Goal: Task Accomplishment & Management: Manage account settings

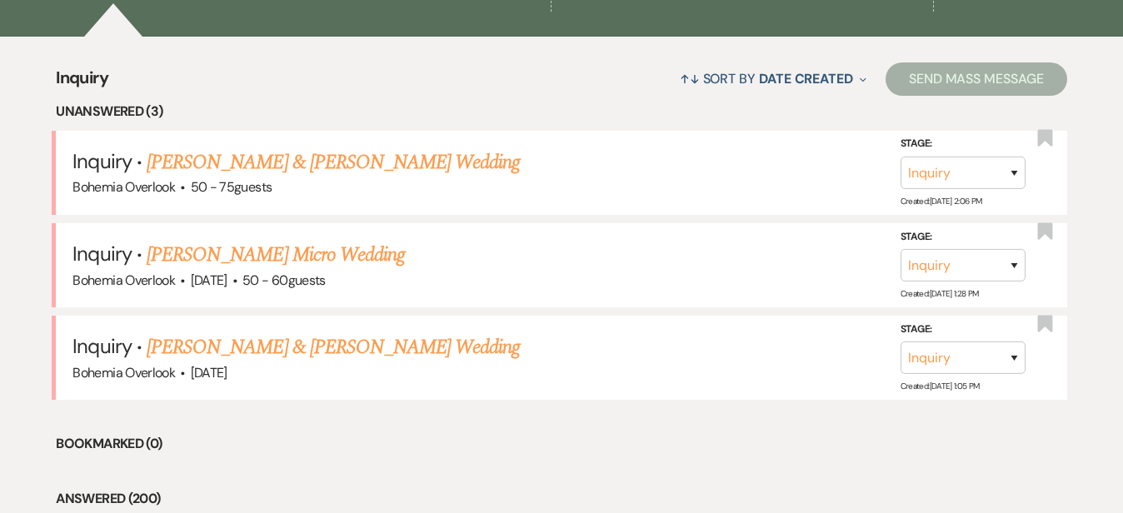
scroll to position [618, 0]
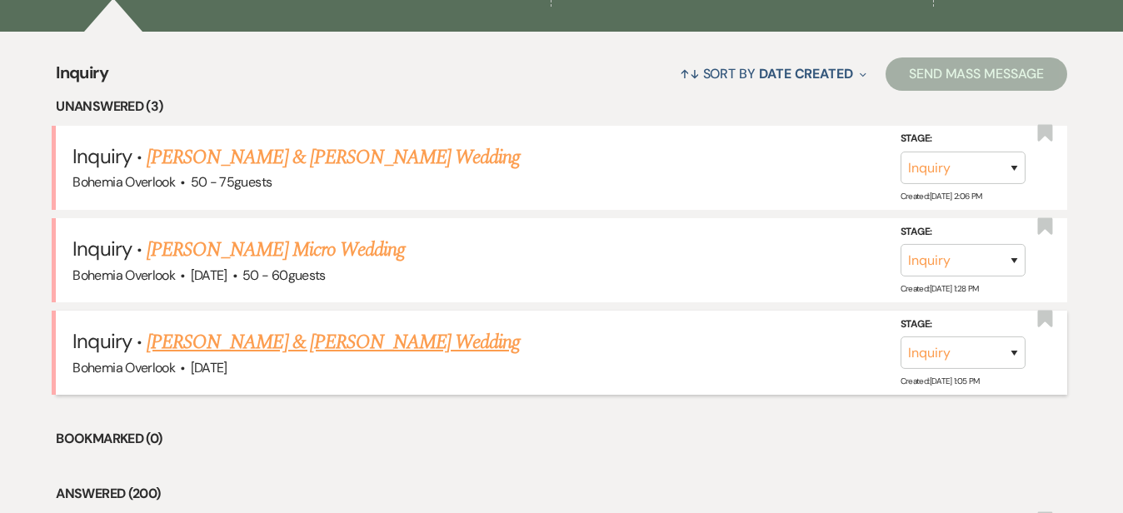
click at [433, 327] on link "Brian Anderson & Maddy Pomilla's Wedding" at bounding box center [333, 342] width 373 height 30
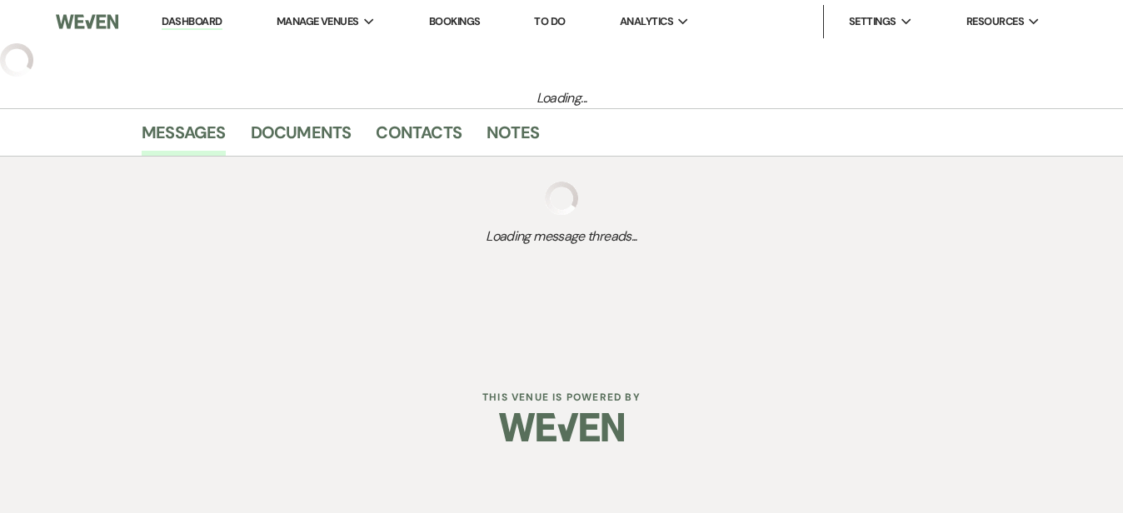
select select "5"
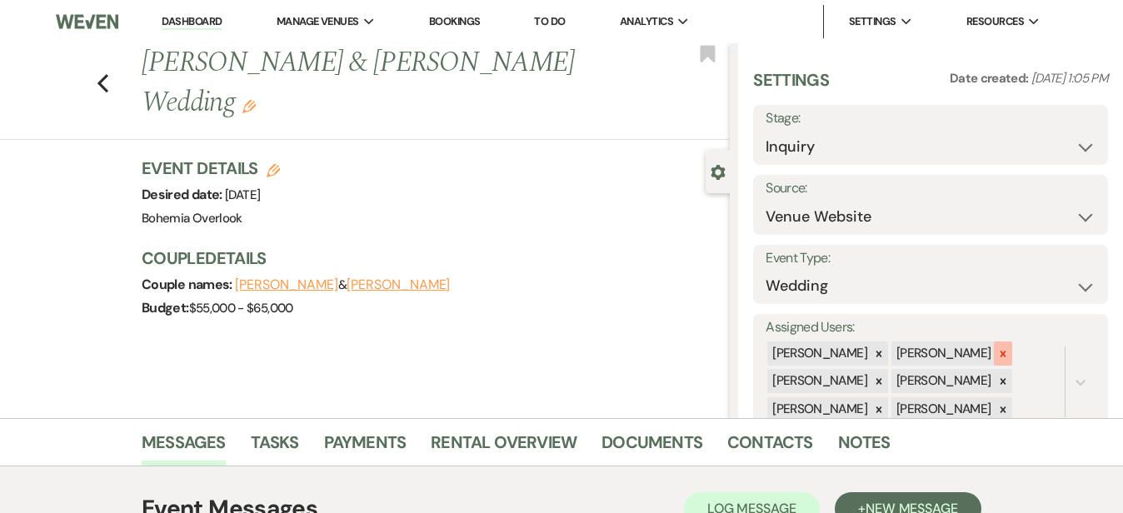
click at [1009, 348] on icon at bounding box center [1003, 354] width 12 height 12
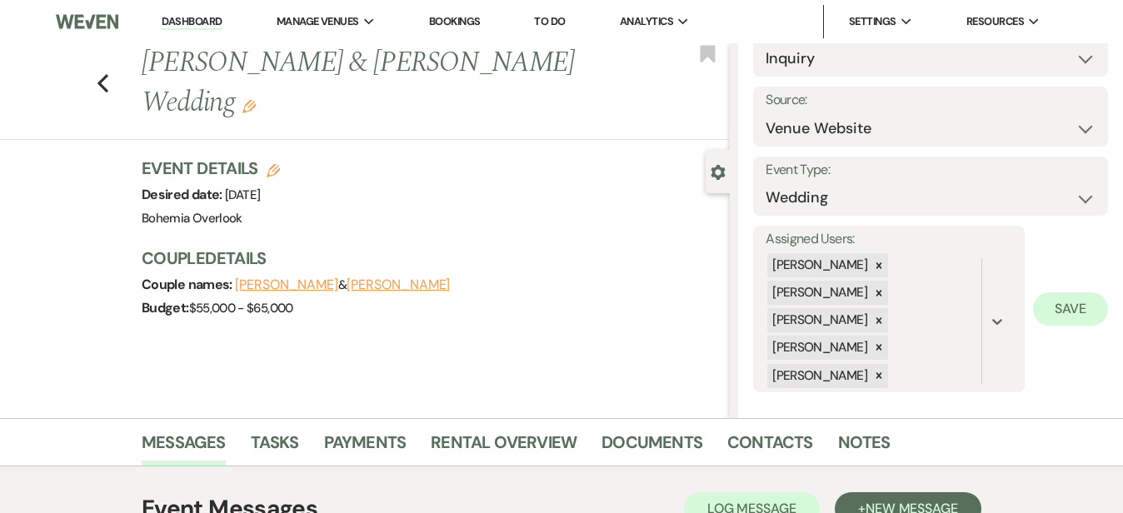
click at [1060, 292] on button "Save" at bounding box center [1070, 308] width 75 height 33
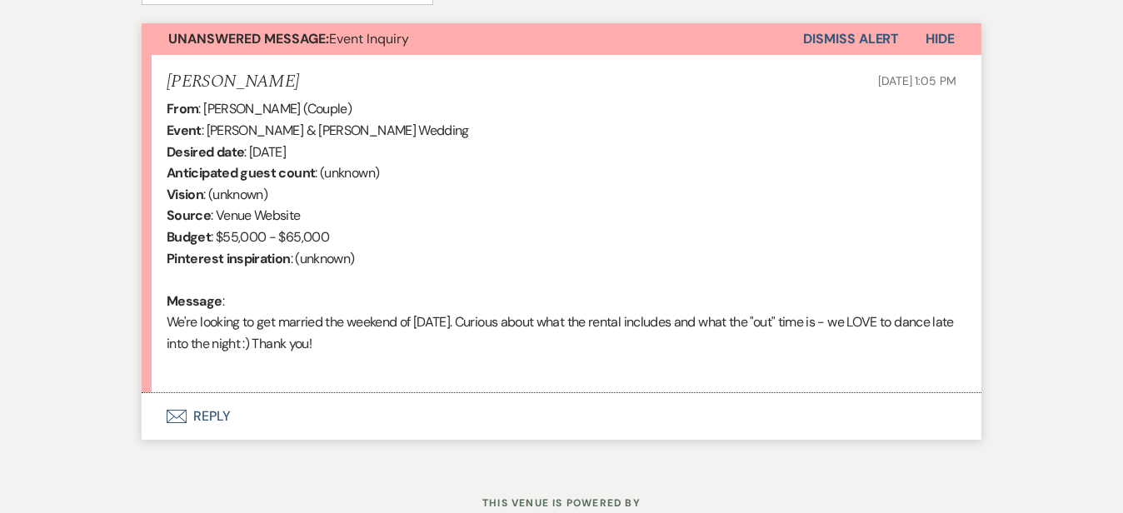
scroll to position [600, 0]
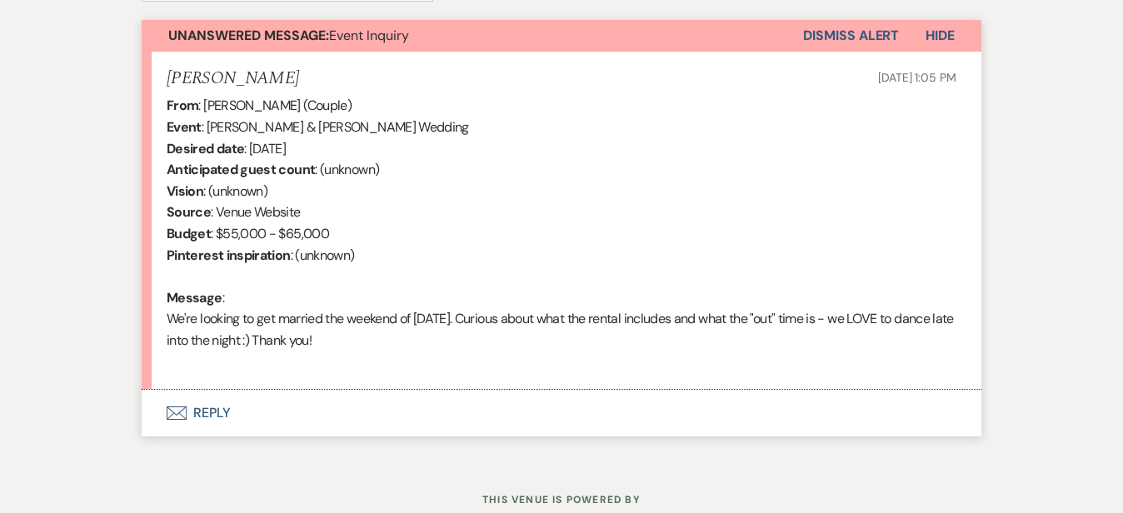
click at [382, 405] on button "Envelope Reply" at bounding box center [562, 413] width 840 height 47
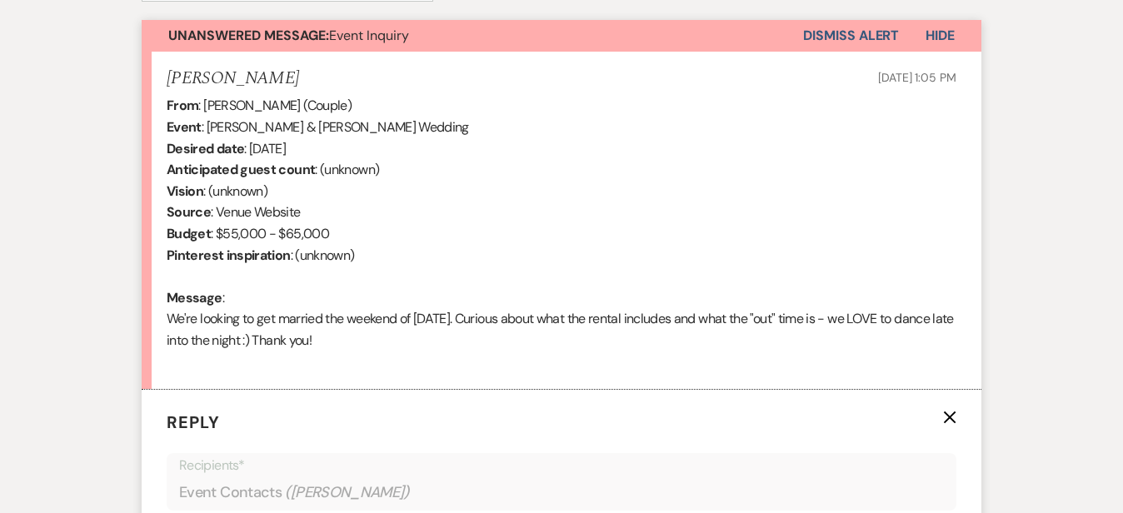
scroll to position [903, 0]
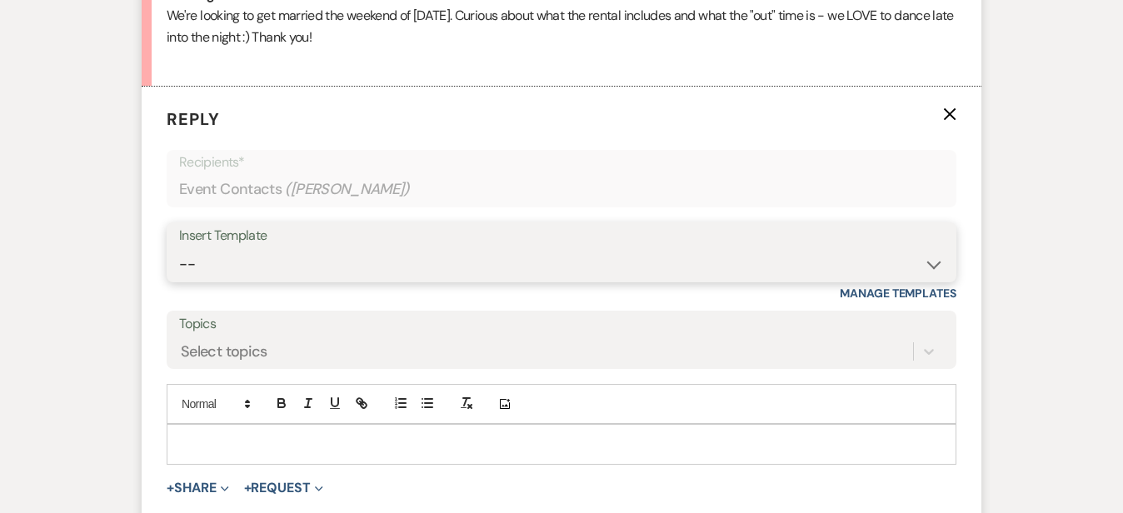
select select "6024"
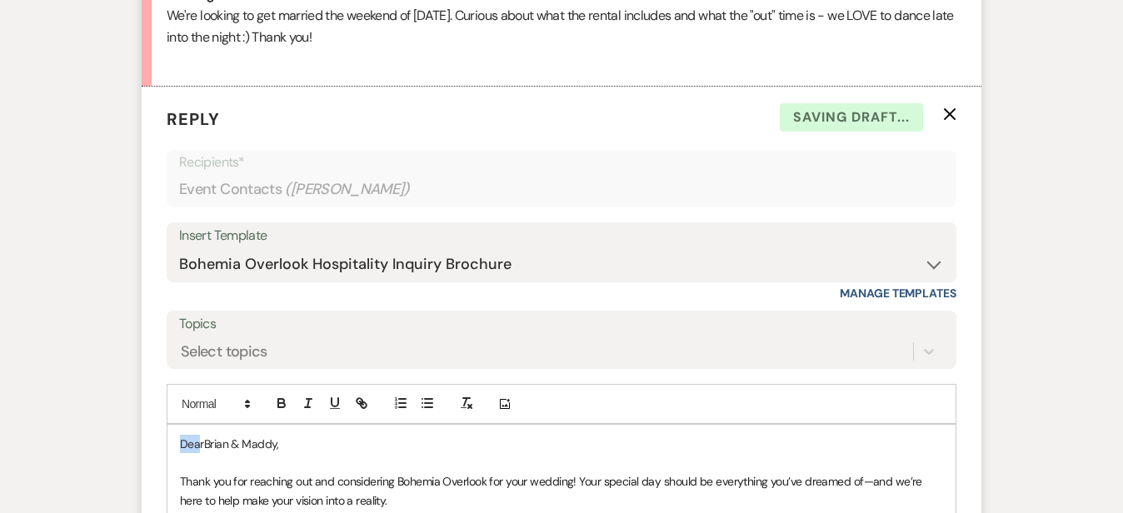
drag, startPoint x: 147, startPoint y: 440, endPoint x: 111, endPoint y: 413, distance: 45.3
click at [1085, 327] on div "Messages Tasks Payments Rental Overview Documents Contacts Notes Event Messages…" at bounding box center [561, 264] width 1123 height 1499
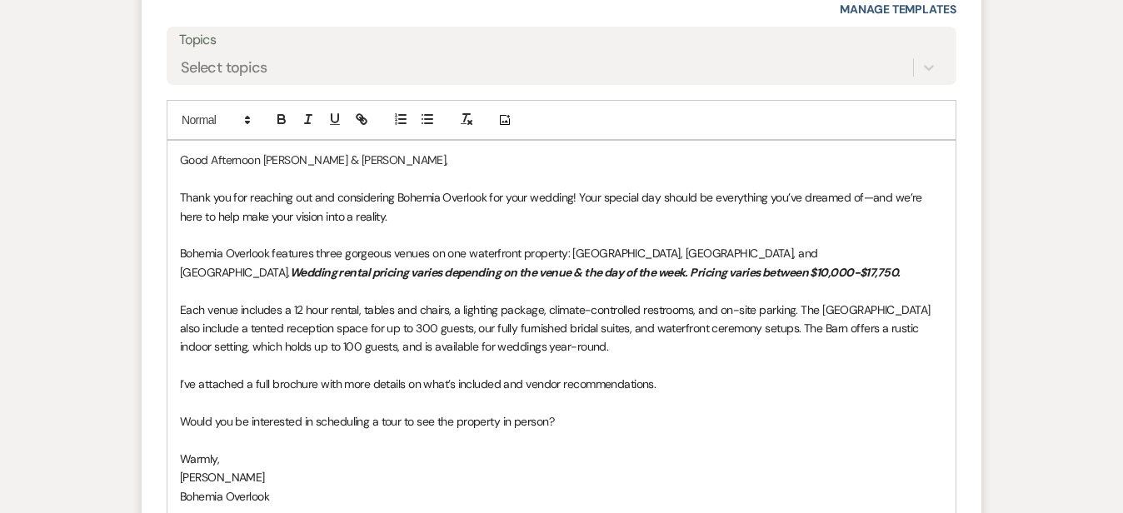
scroll to position [1193, 0]
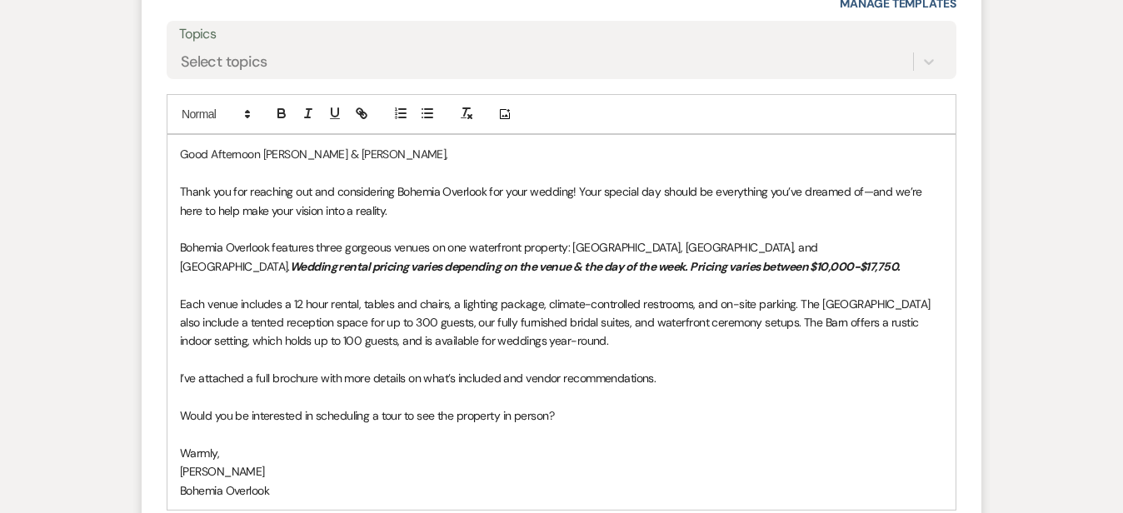
click at [812, 352] on p at bounding box center [561, 360] width 763 height 18
click at [771, 378] on p "I’ve attached a full brochure with more details on what’s included and vendor r…" at bounding box center [561, 378] width 763 height 18
click at [717, 335] on p "Each venue includes a 12 hour rental, tables and chairs, a lighting package, cl…" at bounding box center [561, 323] width 763 height 56
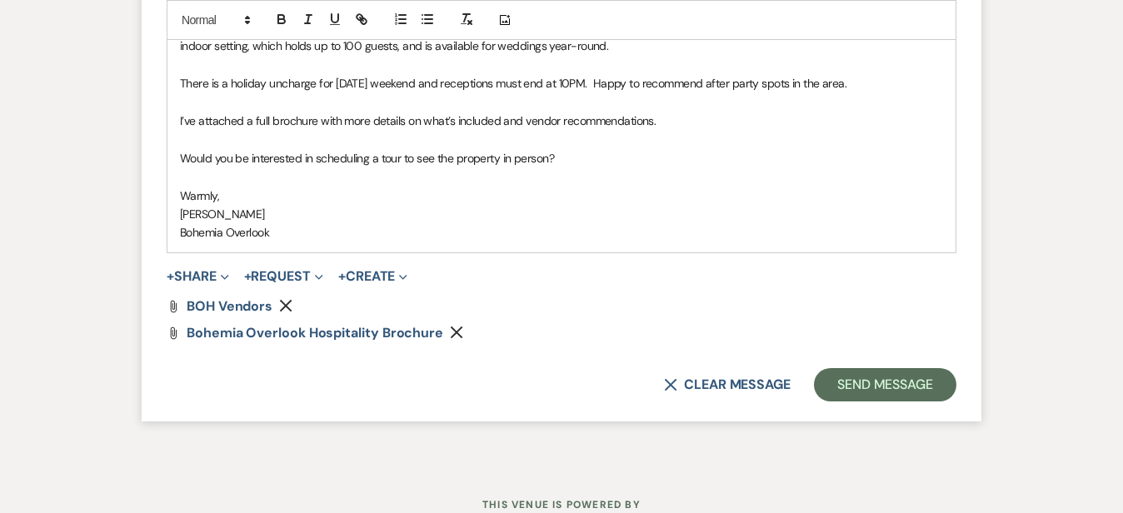
scroll to position [1527, 0]
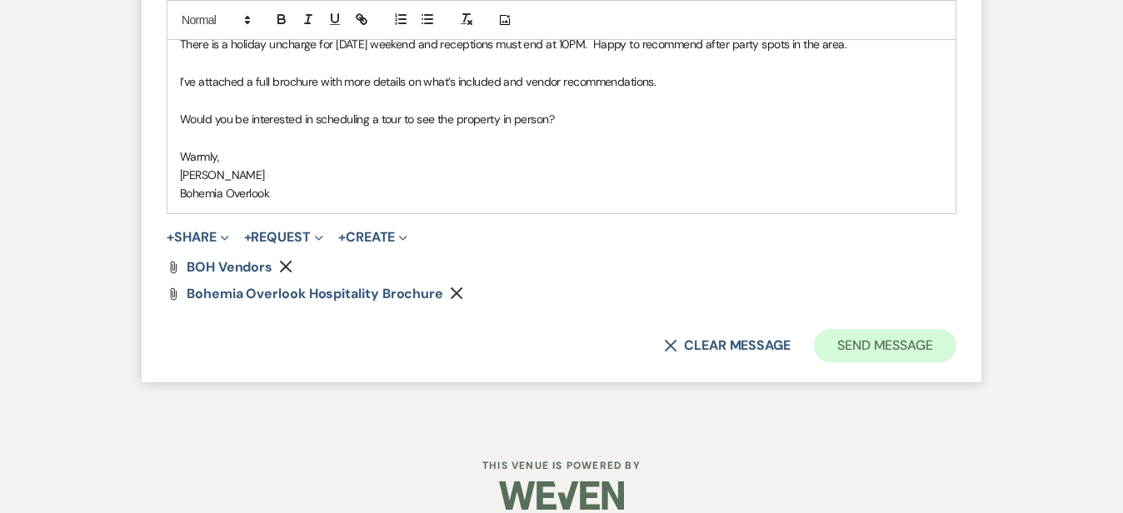
click at [955, 341] on button "Send Message" at bounding box center [885, 345] width 142 height 33
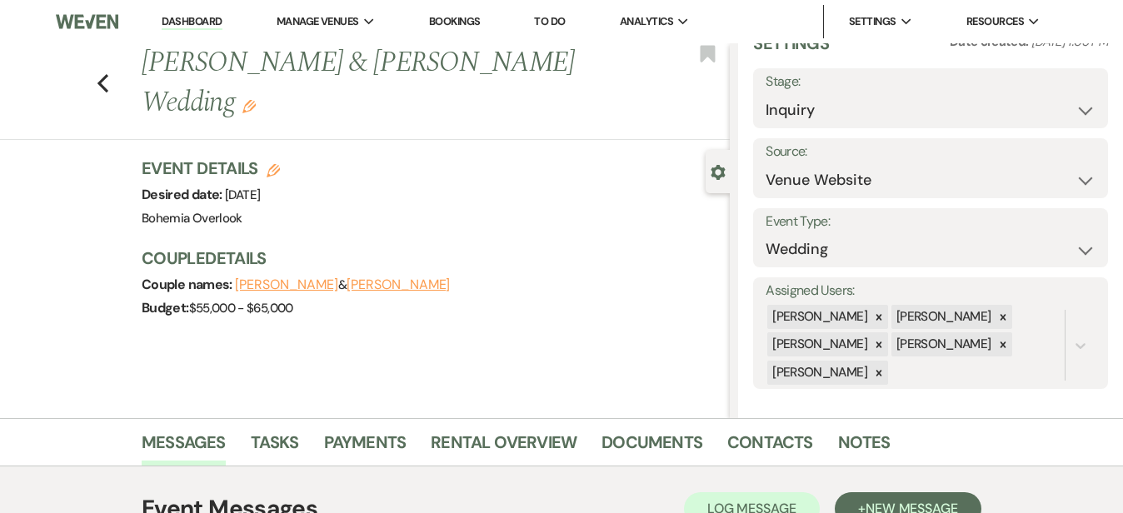
scroll to position [0, 0]
click at [211, 21] on link "Dashboard" at bounding box center [192, 22] width 60 height 16
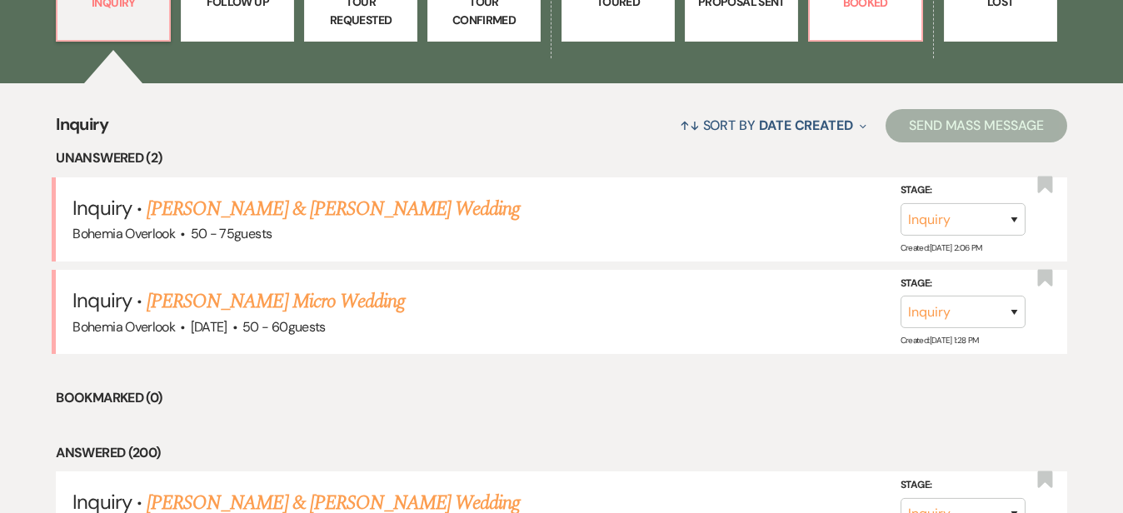
scroll to position [592, 0]
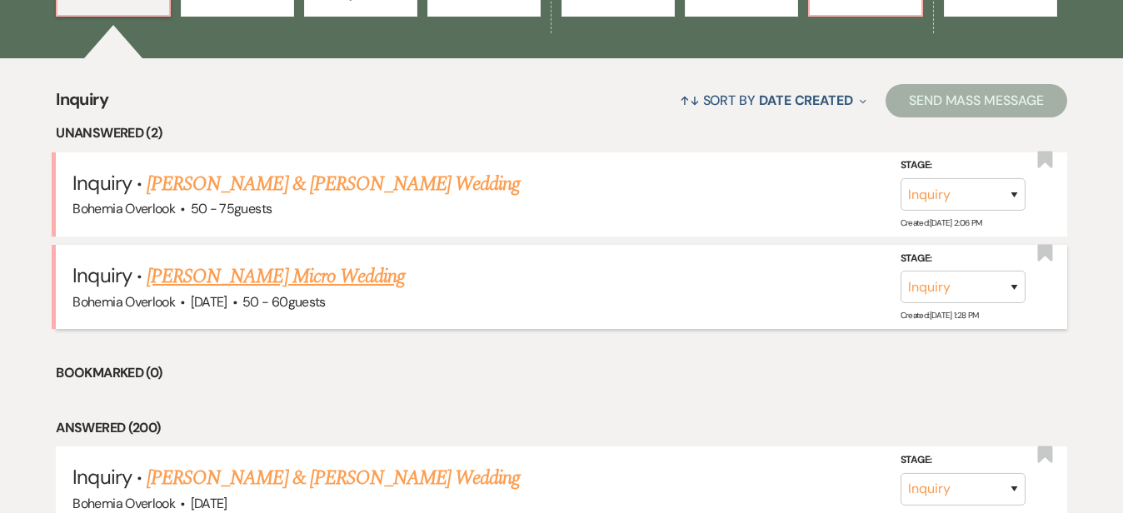
click at [333, 262] on link "Diane Harris's Micro Wedding" at bounding box center [276, 277] width 258 height 30
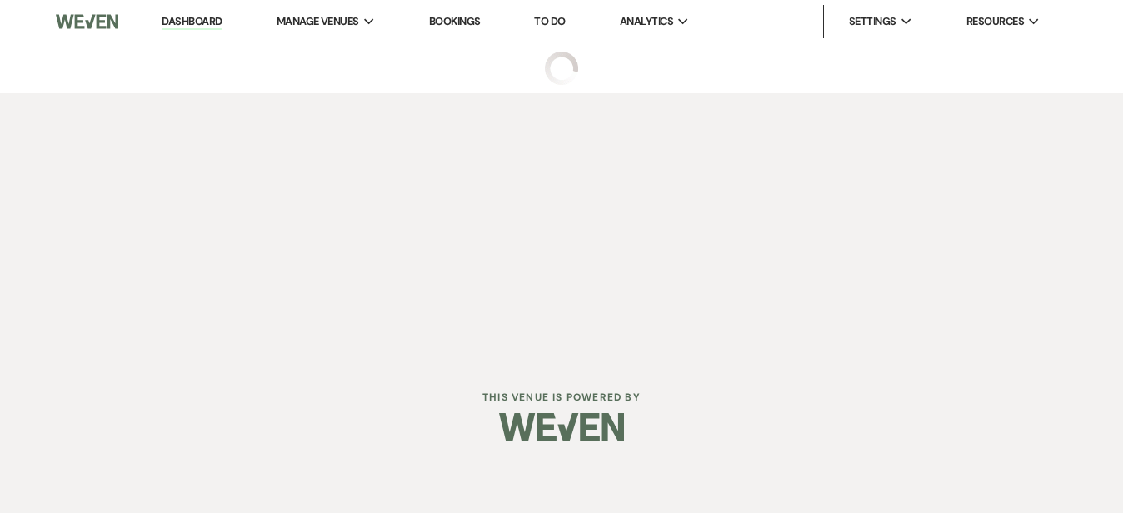
select select "5"
select select "16"
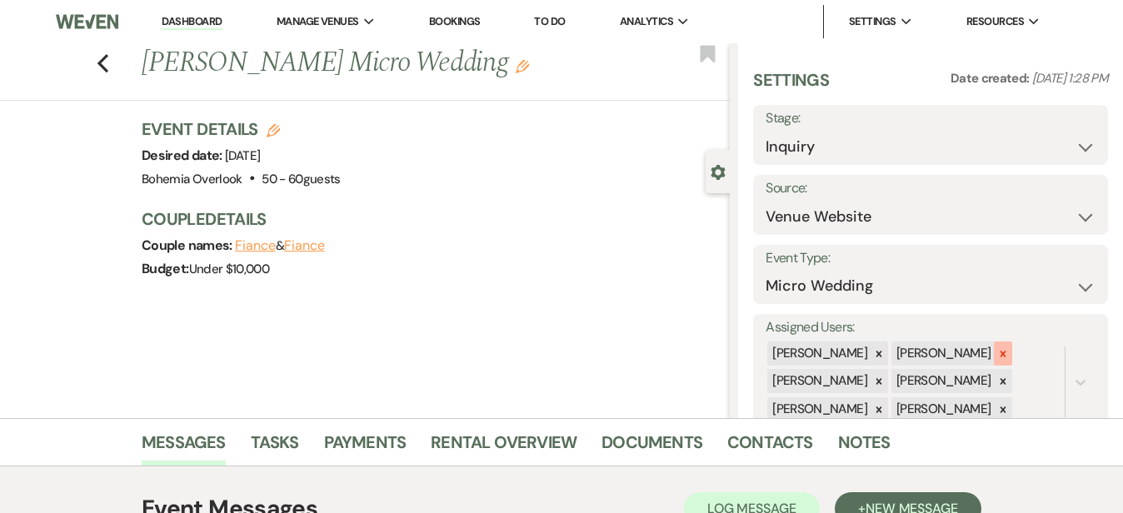
click at [1009, 348] on icon at bounding box center [1003, 354] width 12 height 12
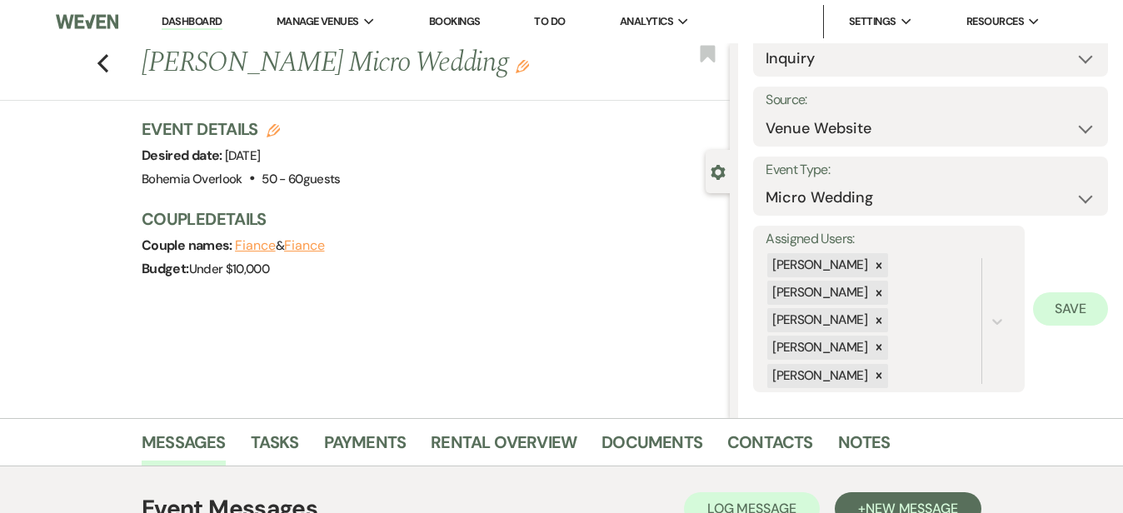
click at [1088, 307] on button "Save" at bounding box center [1070, 308] width 75 height 33
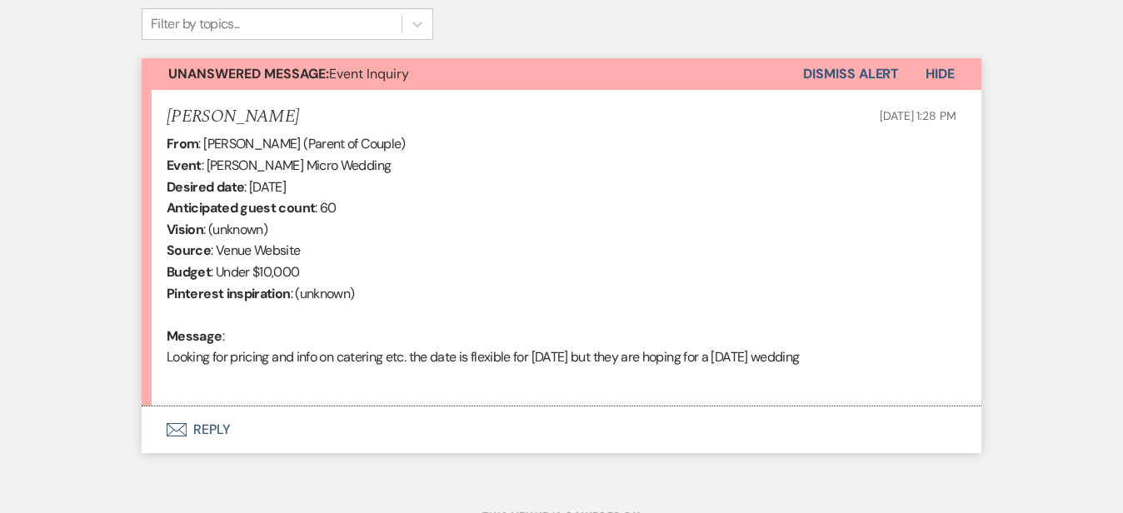
scroll to position [607, 0]
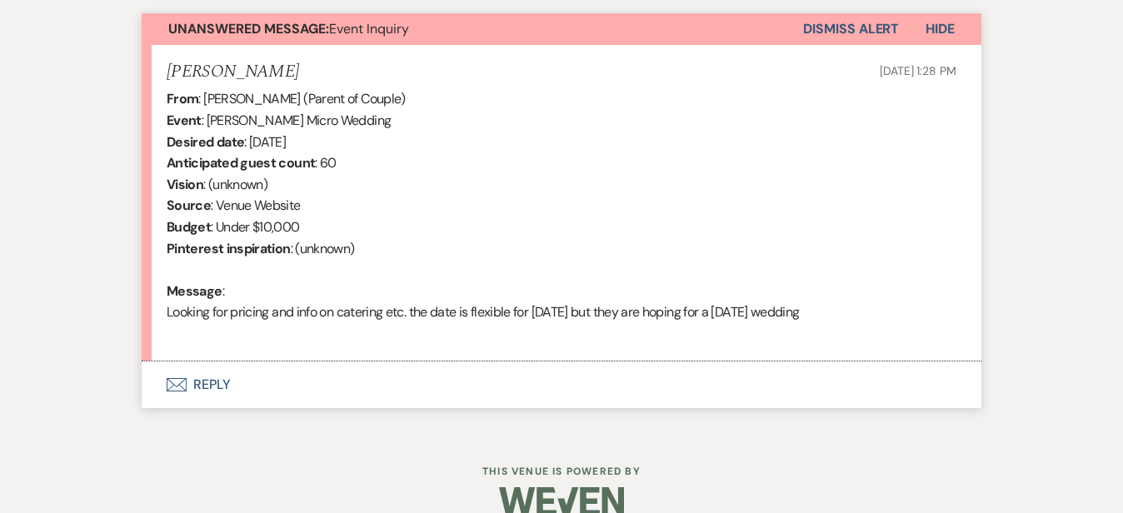
click at [537, 391] on button "Envelope Reply" at bounding box center [562, 385] width 840 height 47
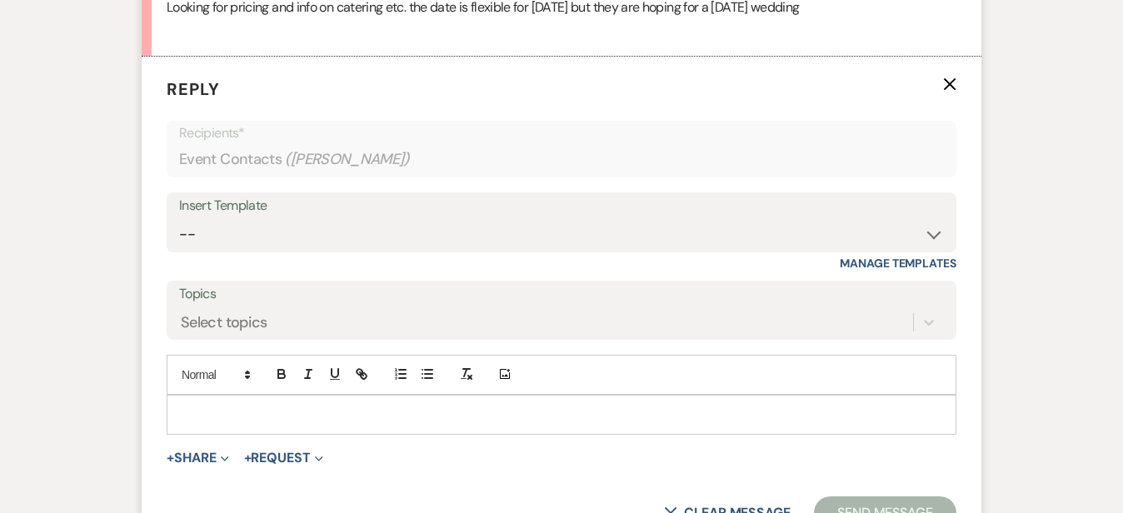
scroll to position [957, 0]
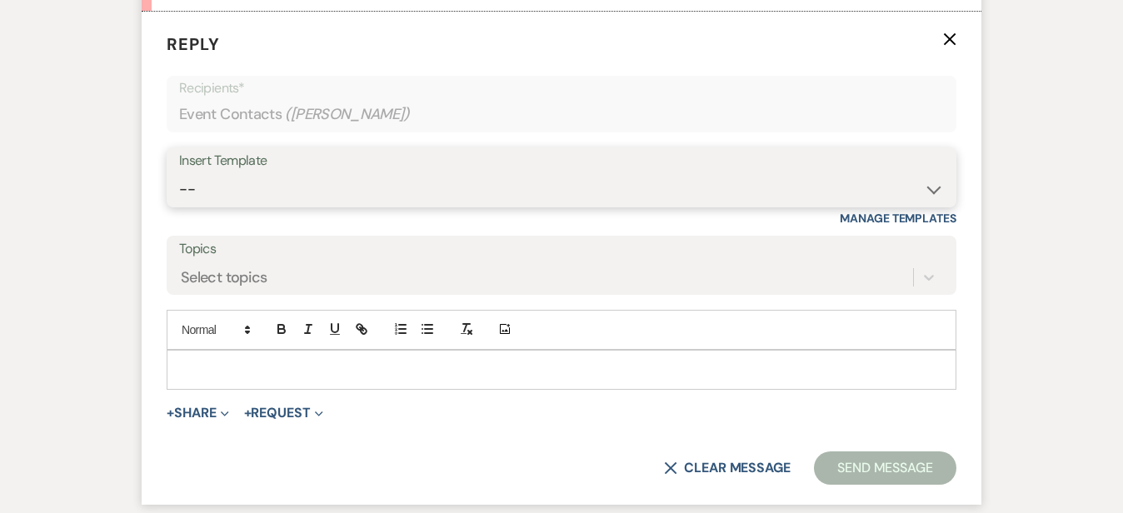
select select "6024"
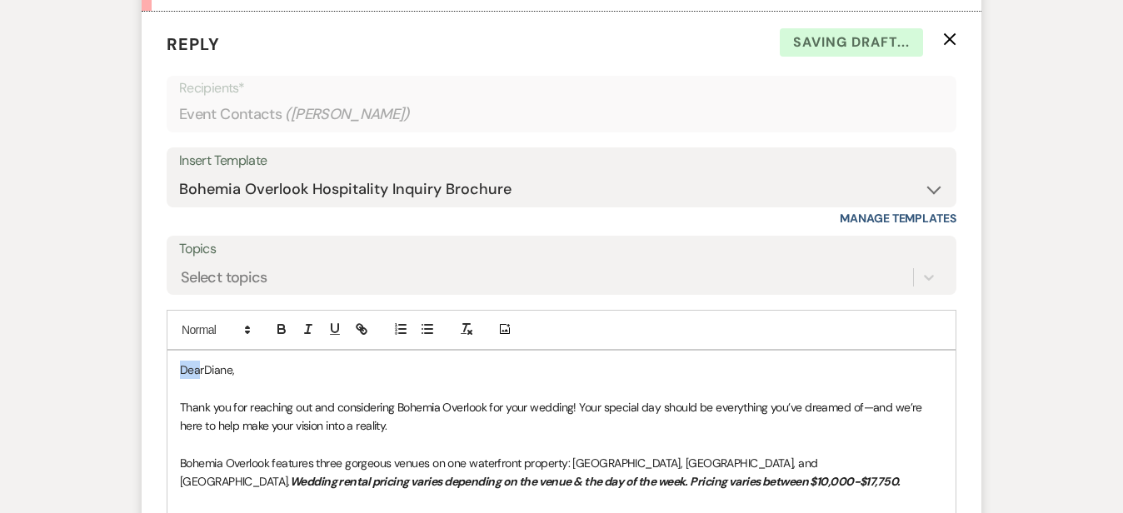
drag, startPoint x: 147, startPoint y: 367, endPoint x: 75, endPoint y: 317, distance: 87.6
click at [75, 317] on div "Messages Tasks Payments Rental Overview Documents Contacts Notes Event Messages…" at bounding box center [561, 200] width 1123 height 1477
click at [1078, 187] on div "Messages Tasks Payments Rental Overview Documents Contacts Notes Event Messages…" at bounding box center [561, 200] width 1123 height 1477
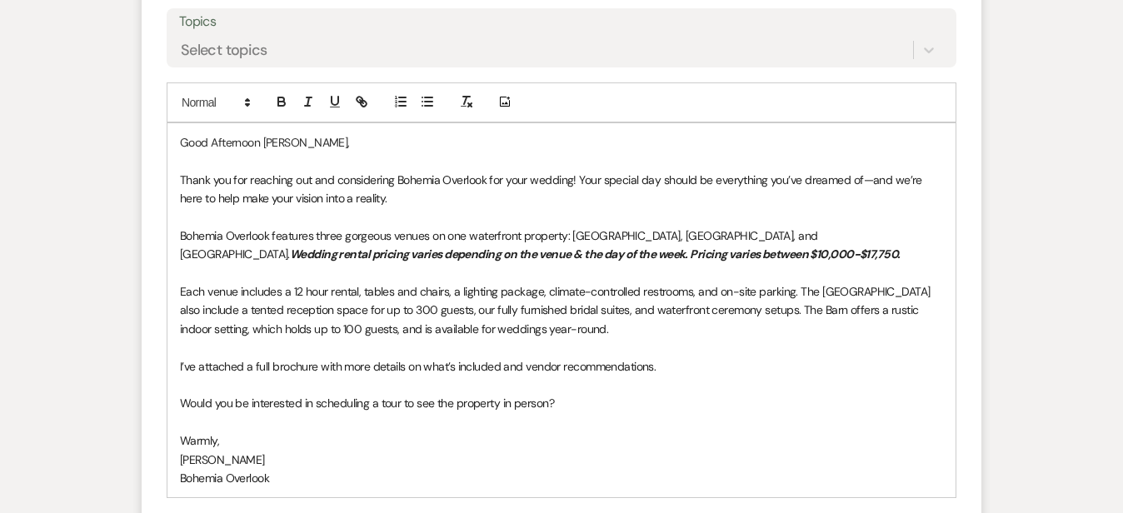
scroll to position [1187, 0]
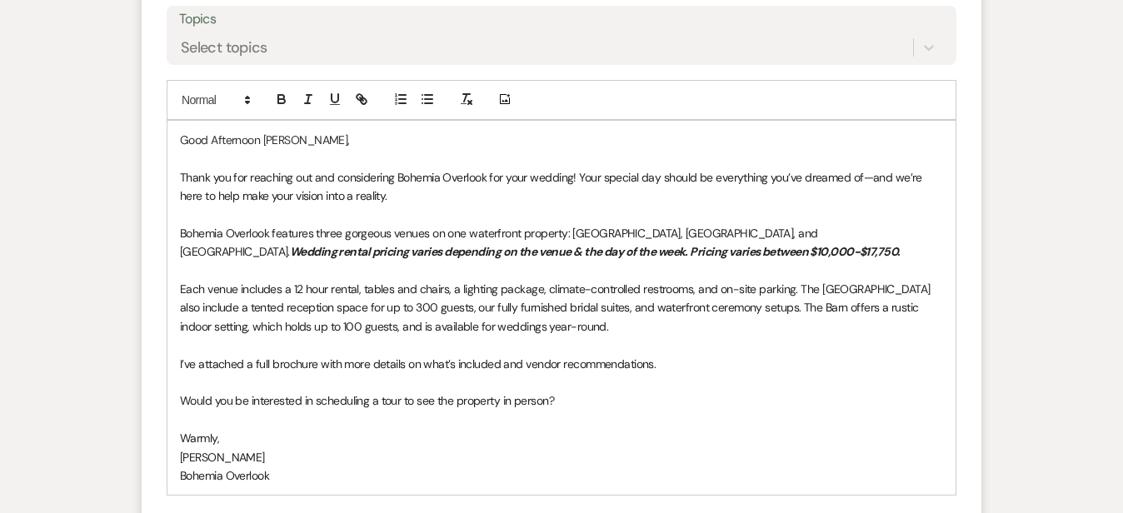
click at [613, 318] on p "Each venue includes a 12 hour rental, tables and chairs, a lighting package, cl…" at bounding box center [561, 308] width 763 height 56
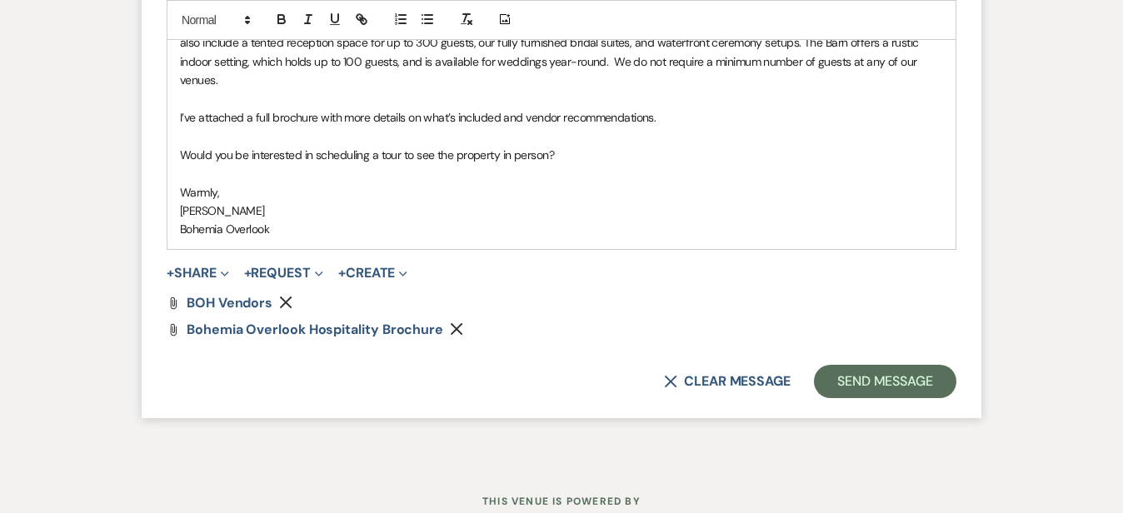
scroll to position [1495, 0]
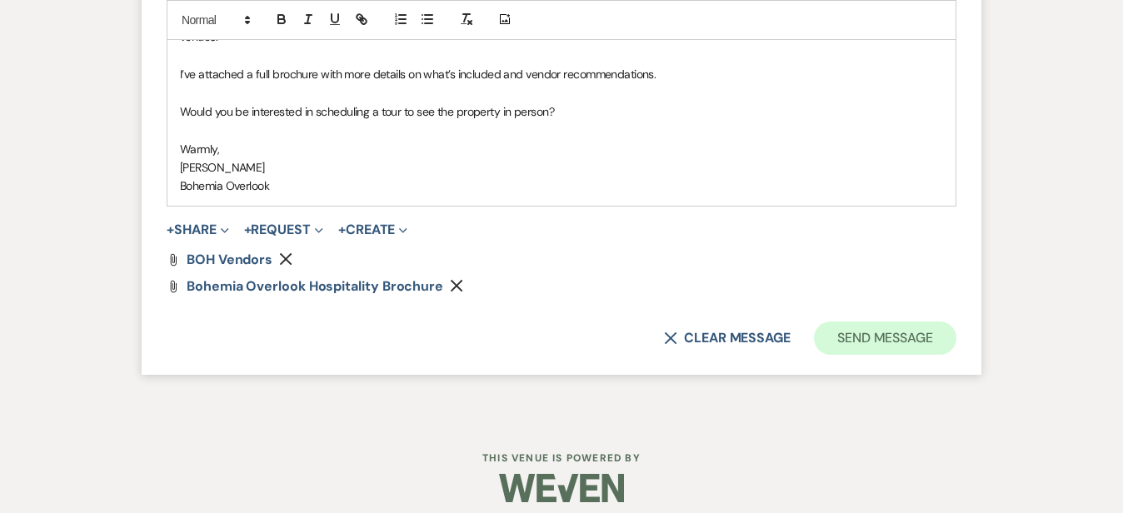
click at [937, 322] on button "Send Message" at bounding box center [885, 338] width 142 height 33
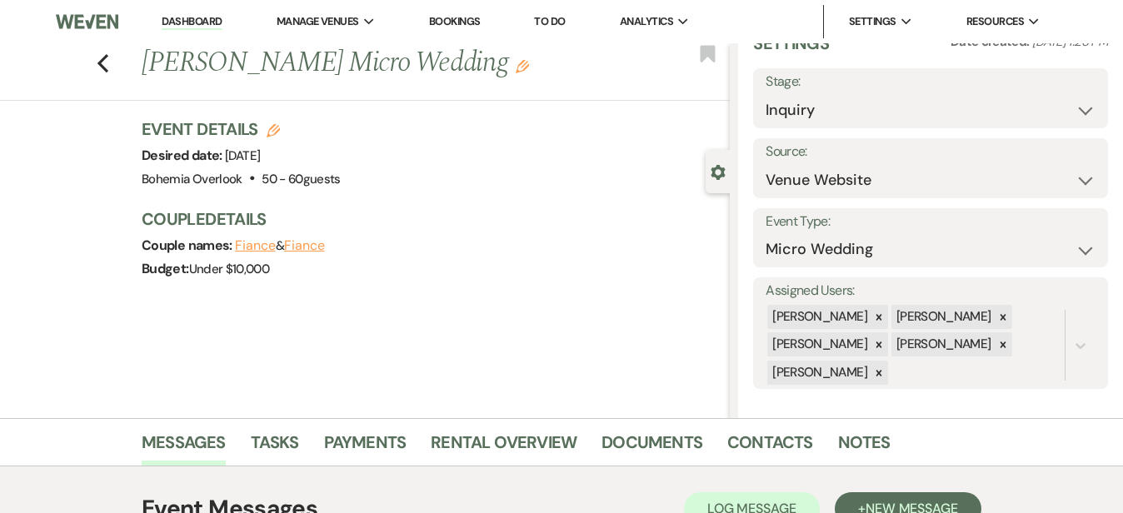
scroll to position [0, 0]
click at [212, 18] on link "Dashboard" at bounding box center [192, 22] width 60 height 16
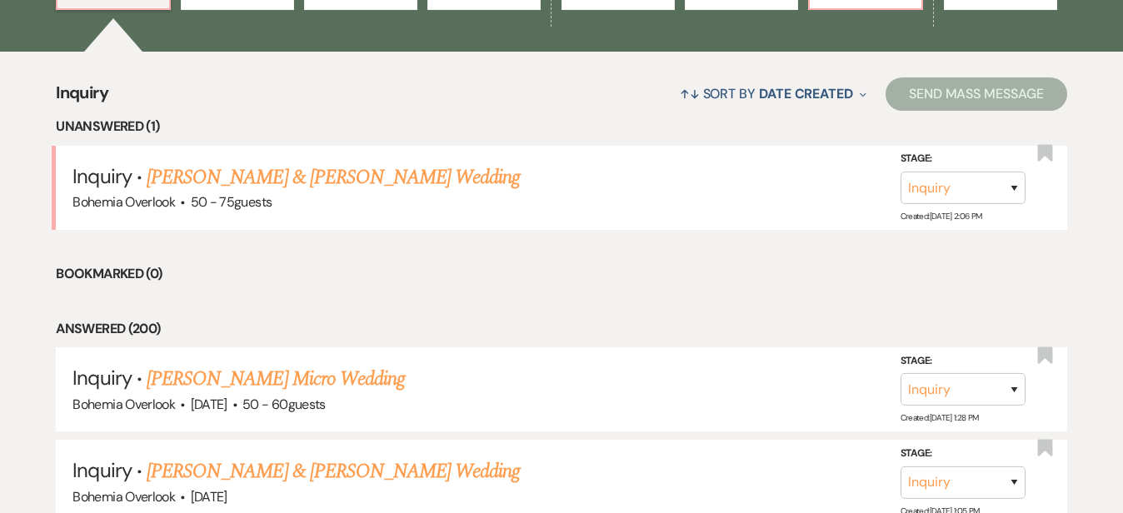
scroll to position [602, 0]
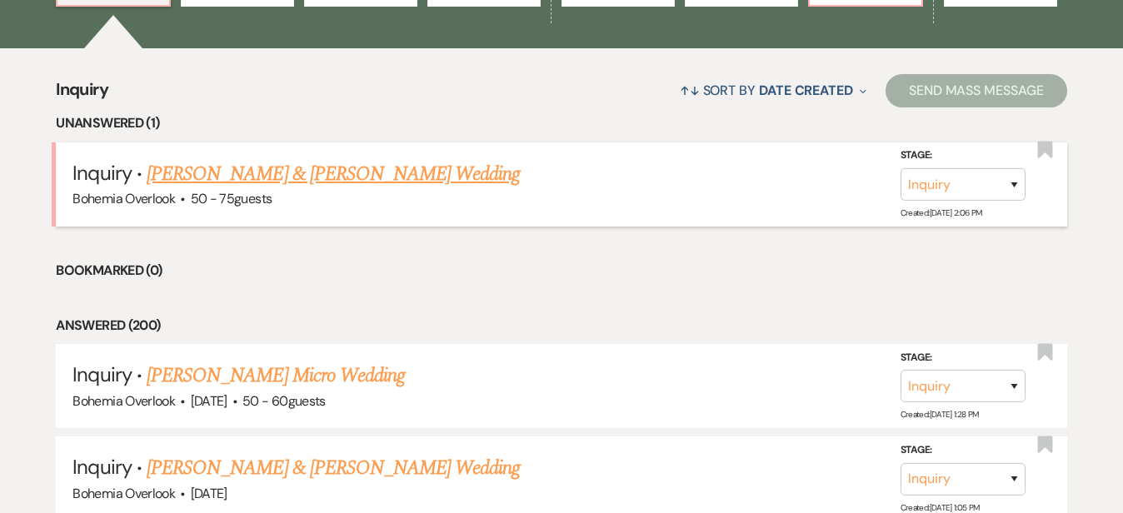
click at [434, 162] on link "Ryan Novak & Allie-Lane Regier's Wedding" at bounding box center [333, 174] width 373 height 30
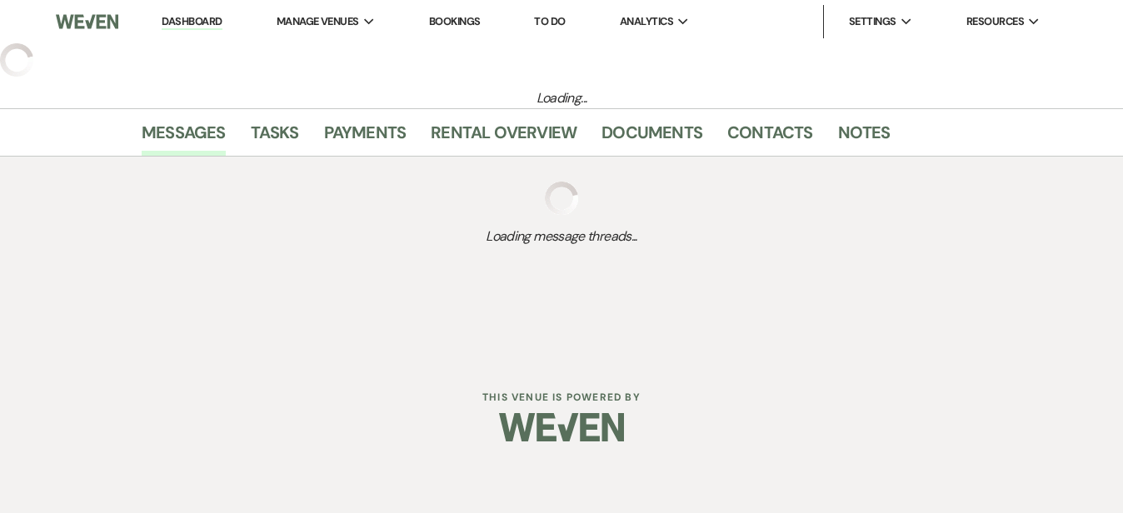
select select "5"
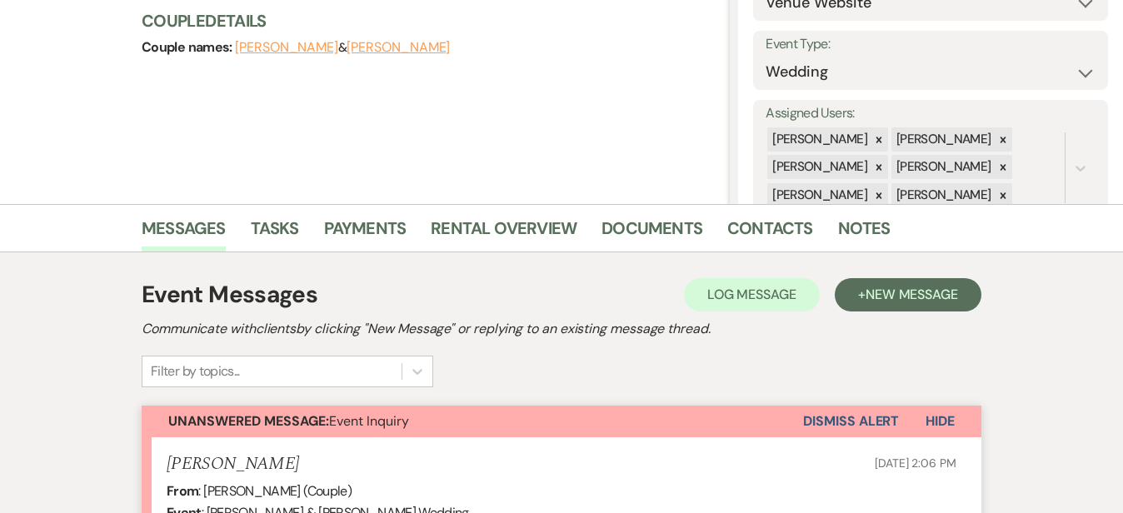
scroll to position [227, 0]
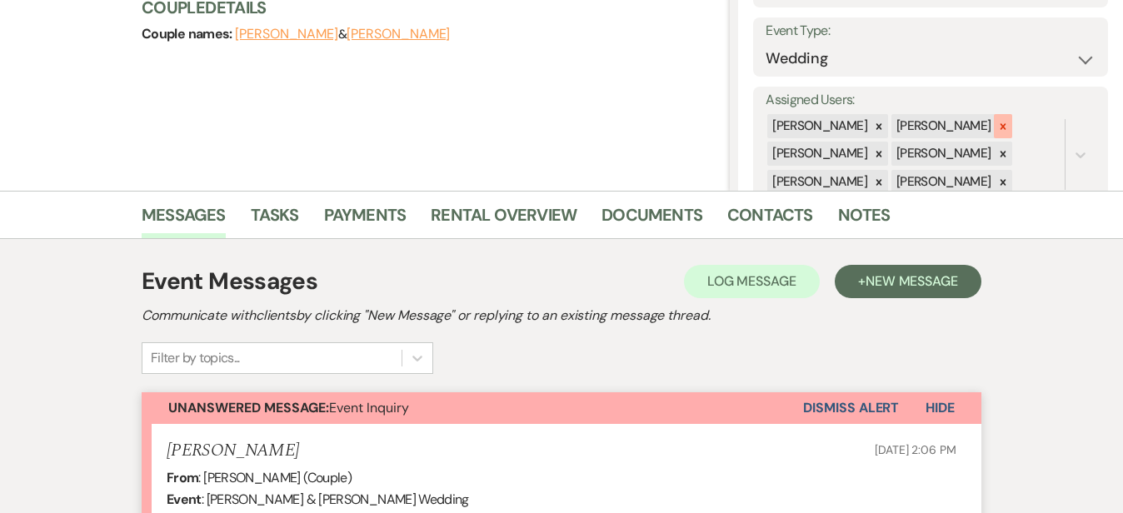
click at [1009, 121] on icon at bounding box center [1003, 127] width 12 height 12
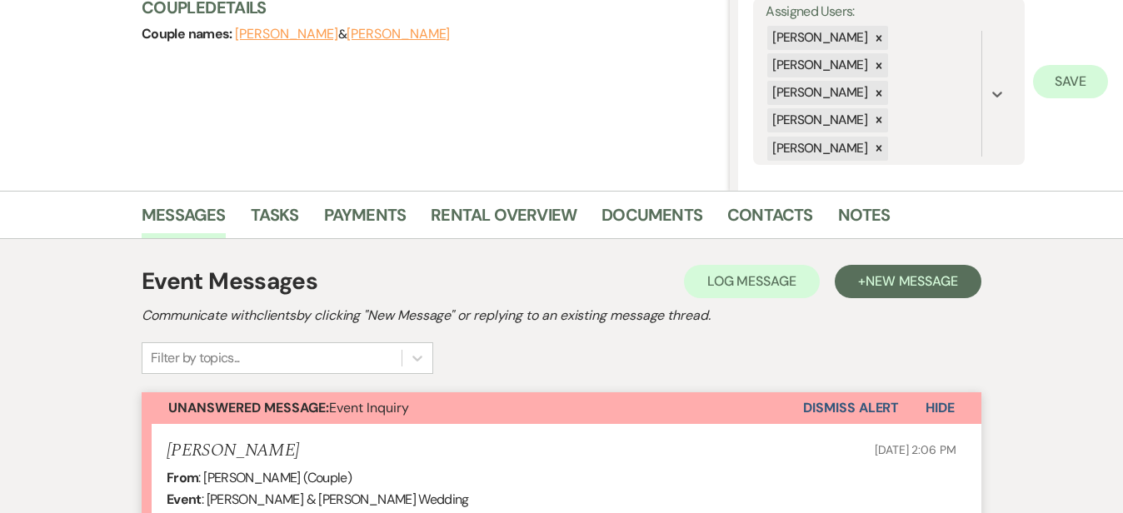
click at [1073, 77] on button "Save" at bounding box center [1070, 81] width 75 height 33
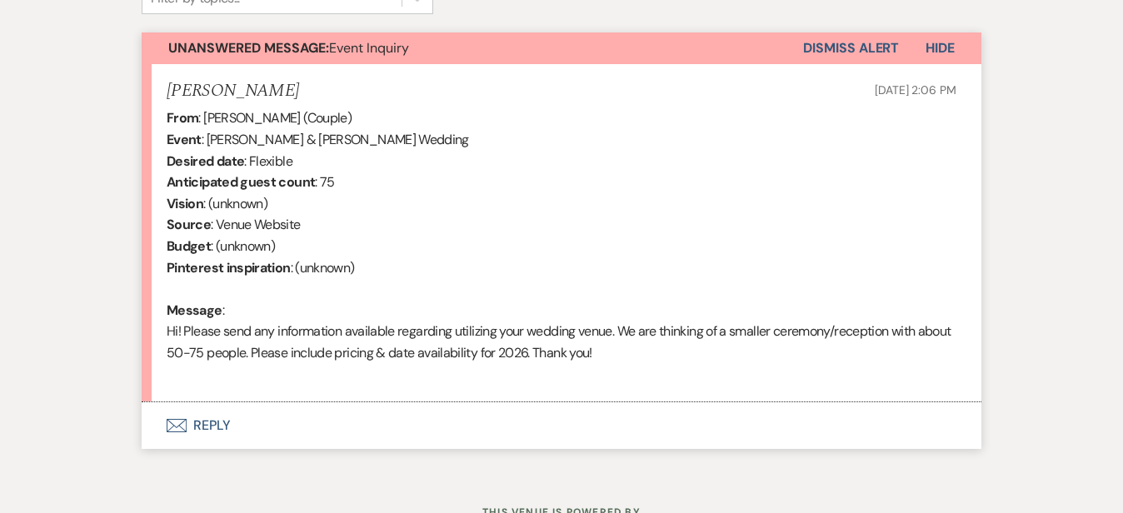
scroll to position [597, 0]
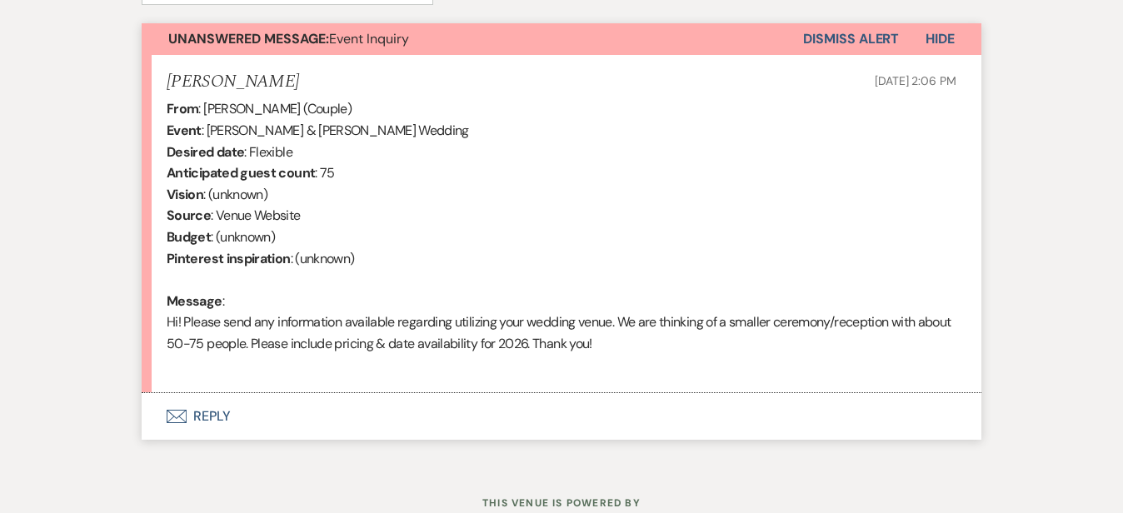
click at [350, 414] on button "Envelope Reply" at bounding box center [562, 416] width 840 height 47
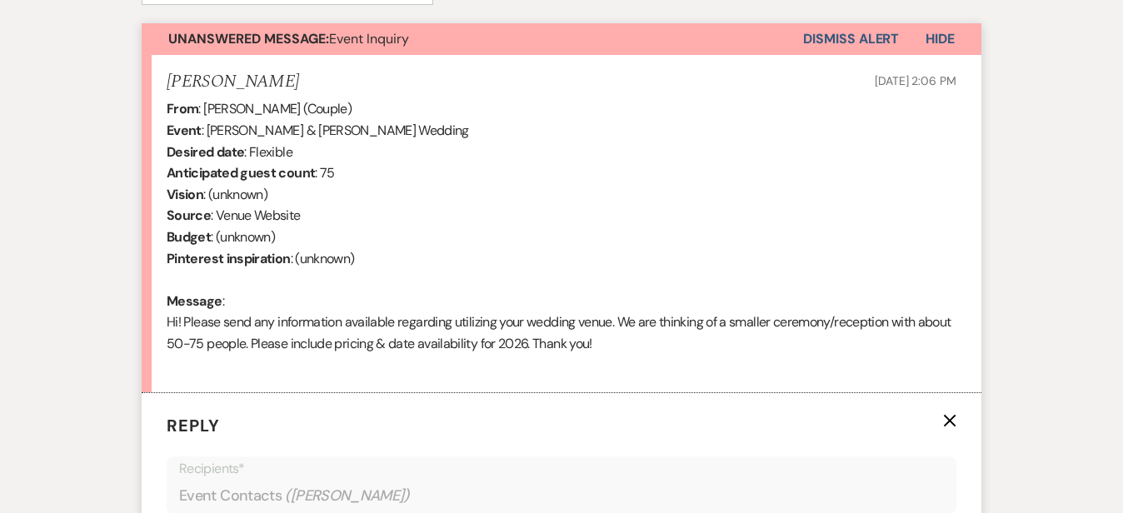
scroll to position [977, 0]
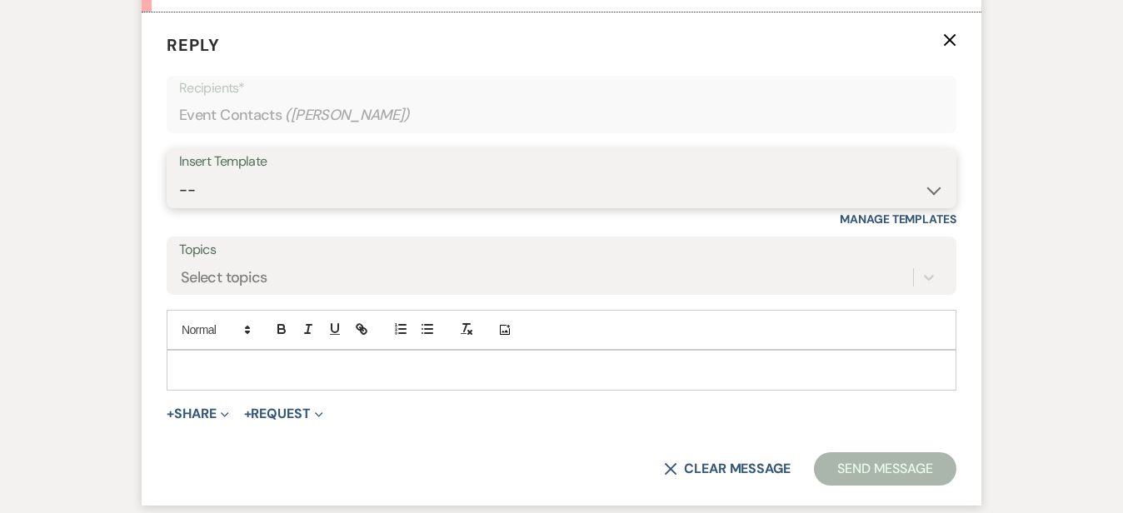
select select "6024"
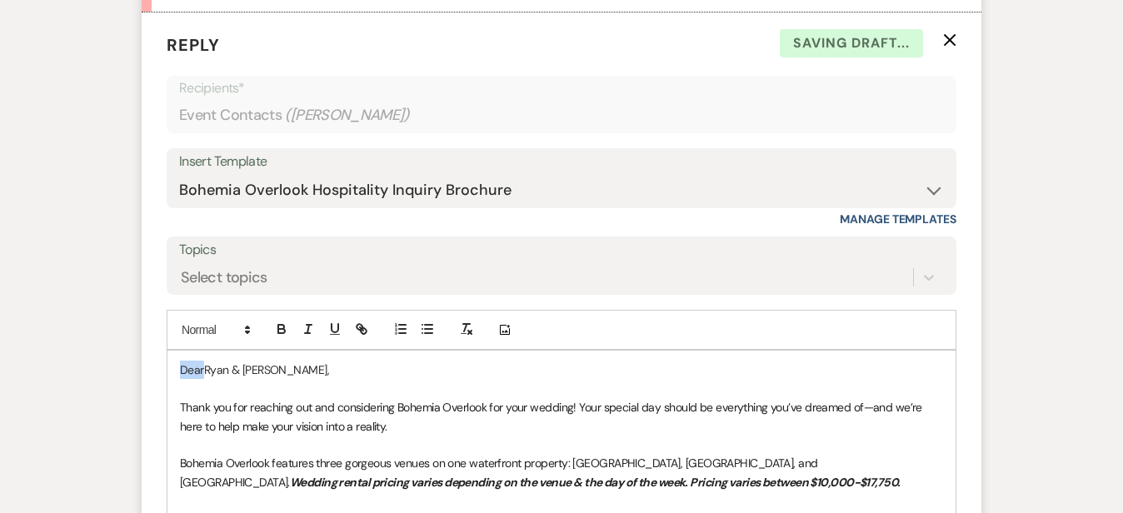
drag, startPoint x: 152, startPoint y: 367, endPoint x: 113, endPoint y: 345, distance: 44.4
click at [167, 345] on div "Add Photo DearRyan & Allie-Lane, Thank you for reaching out and considering Boh…" at bounding box center [562, 518] width 790 height 416
click at [1061, 234] on div "Messages Tasks Payments Rental Overview Documents Contacts Notes Event Messages…" at bounding box center [561, 190] width 1123 height 1499
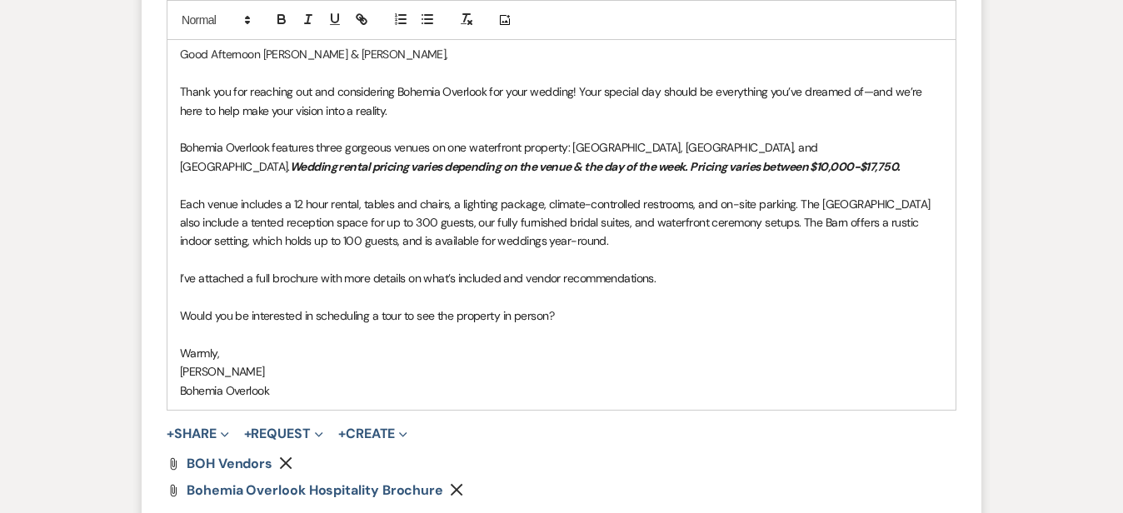
scroll to position [1297, 0]
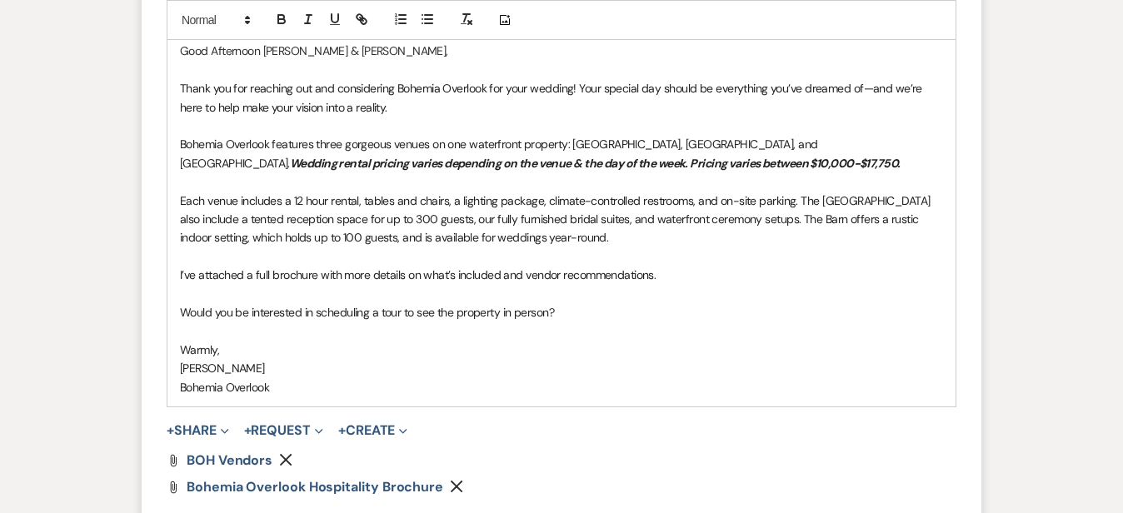
click at [645, 234] on p "Each venue includes a 12 hour rental, tables and chairs, a lighting package, cl…" at bounding box center [561, 220] width 763 height 56
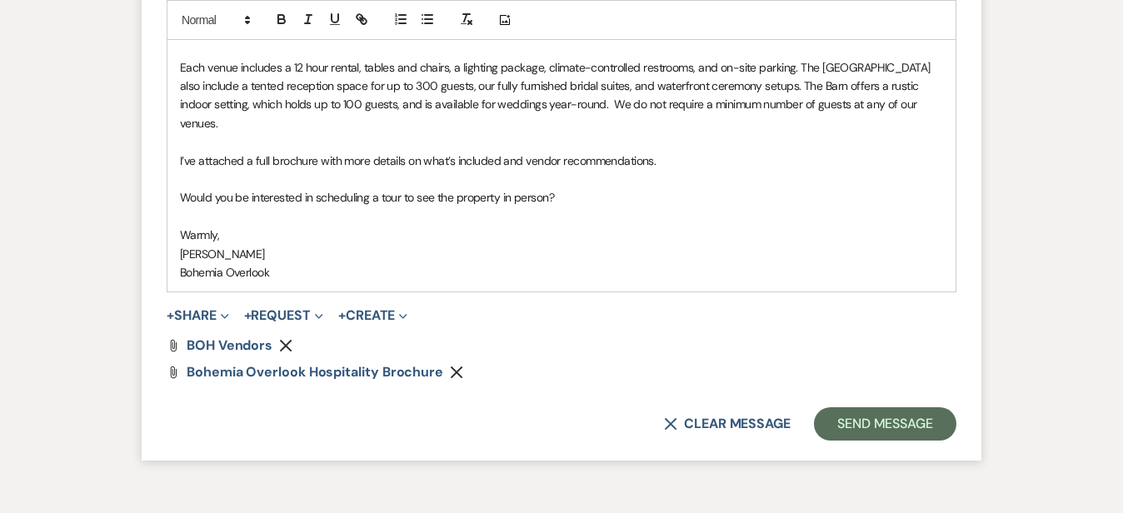
scroll to position [1467, 0]
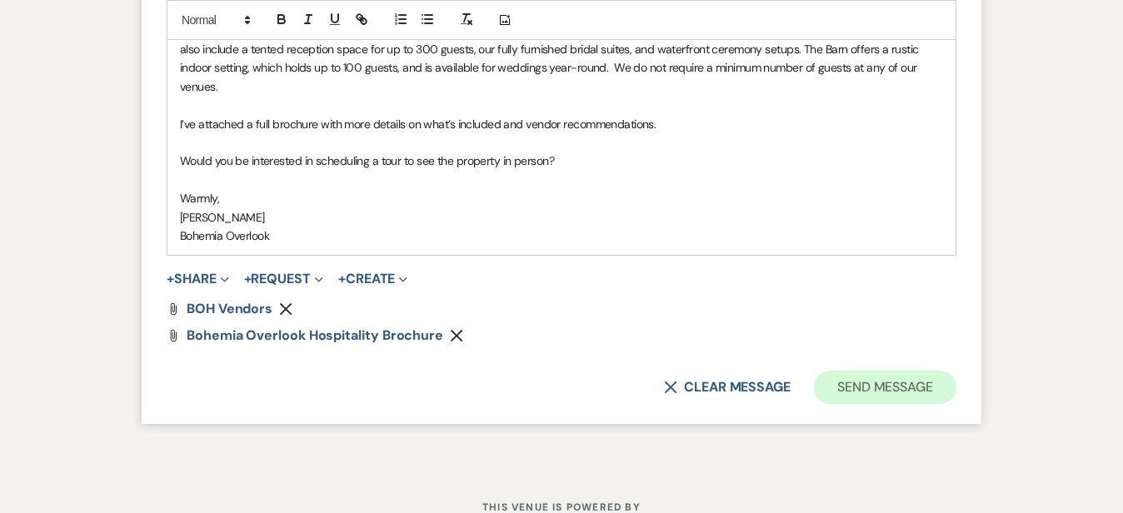
click at [941, 371] on button "Send Message" at bounding box center [885, 387] width 142 height 33
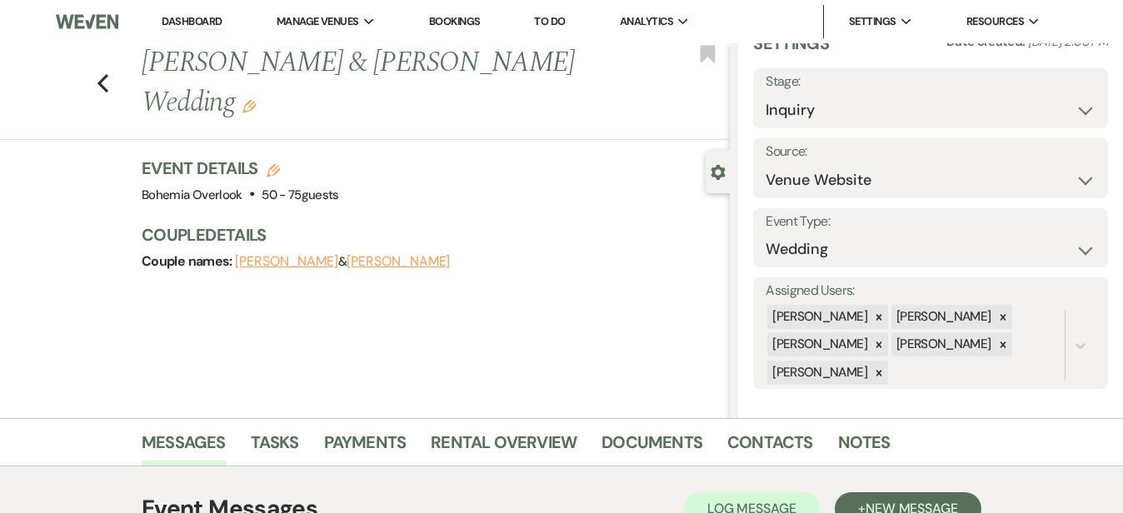
scroll to position [0, 0]
click at [217, 20] on link "Dashboard" at bounding box center [192, 22] width 60 height 16
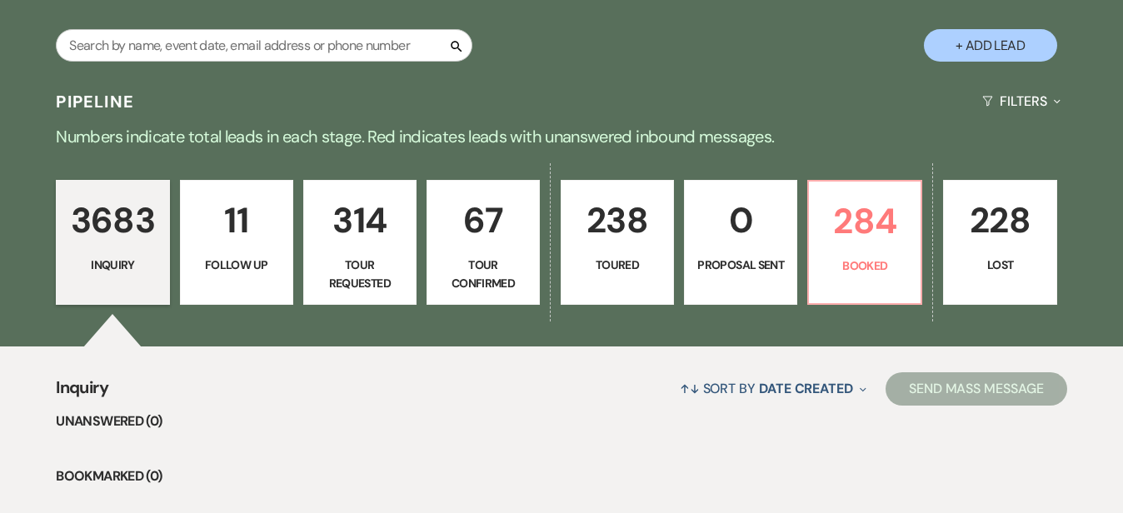
scroll to position [360, 0]
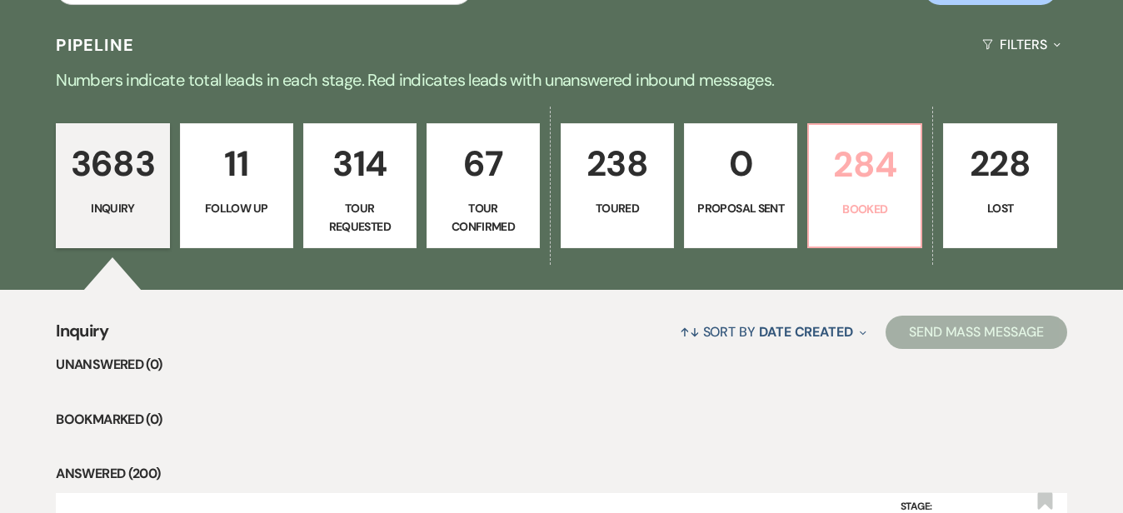
click at [911, 154] on p "284" at bounding box center [865, 165] width 92 height 56
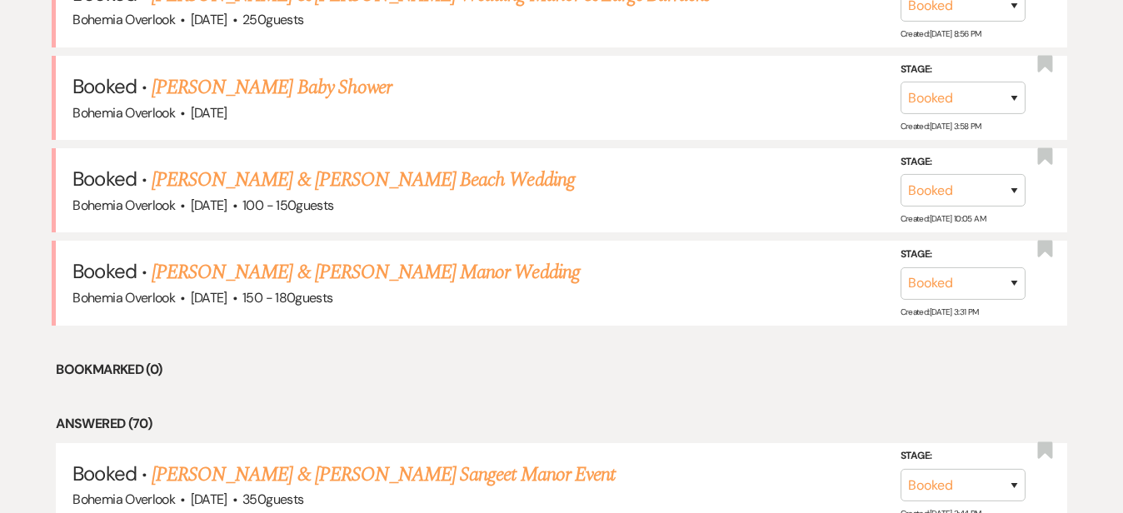
scroll to position [783, 0]
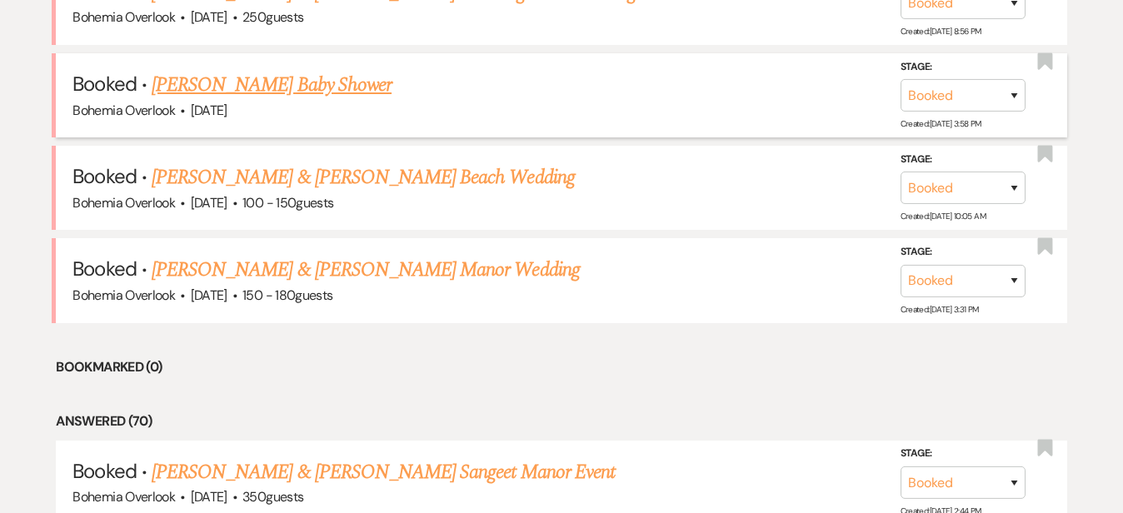
click at [338, 70] on link "Brooke Metz's Baby Shower" at bounding box center [272, 85] width 240 height 30
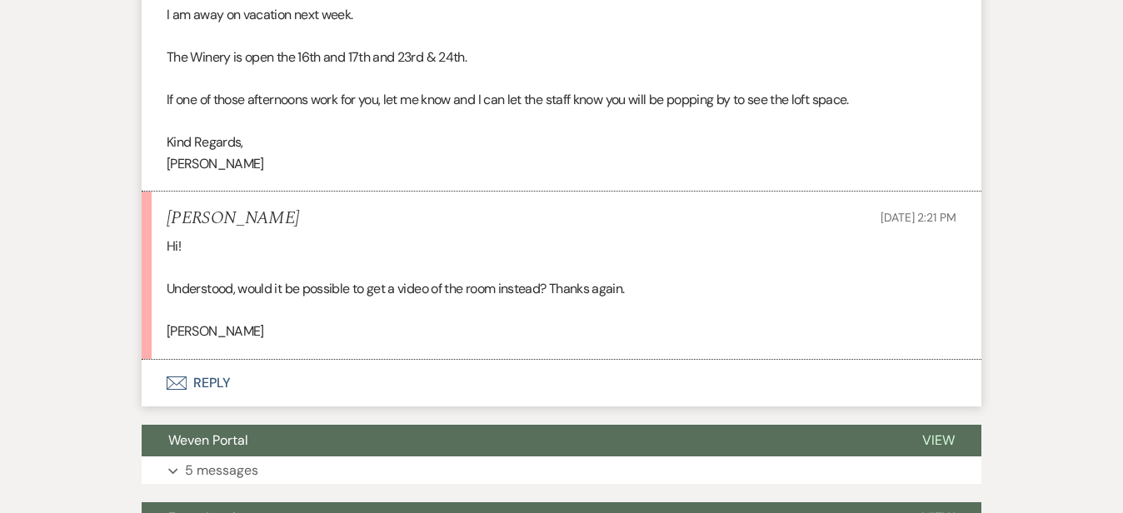
scroll to position [1350, 0]
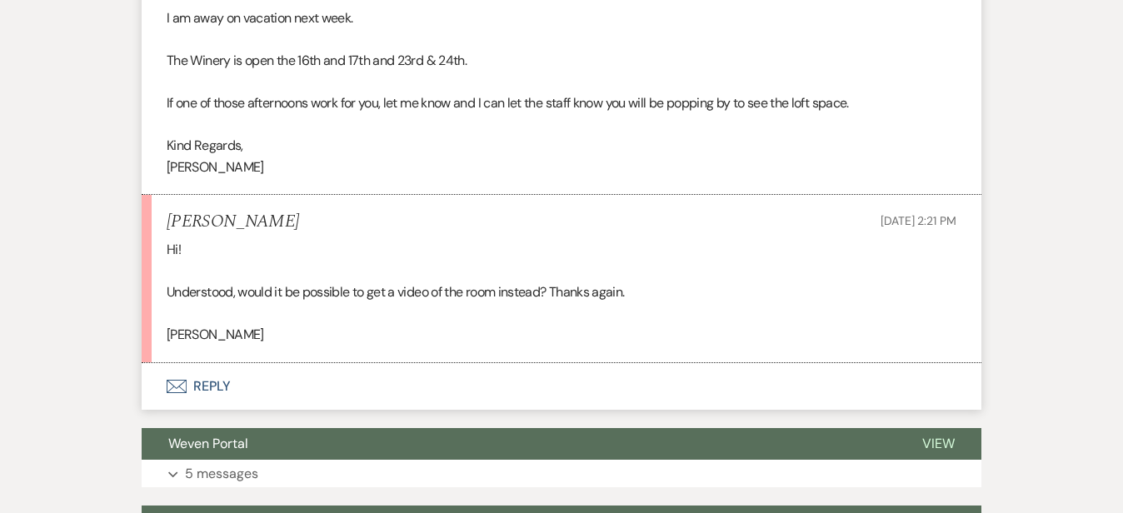
click at [570, 385] on button "Envelope Reply" at bounding box center [562, 386] width 840 height 47
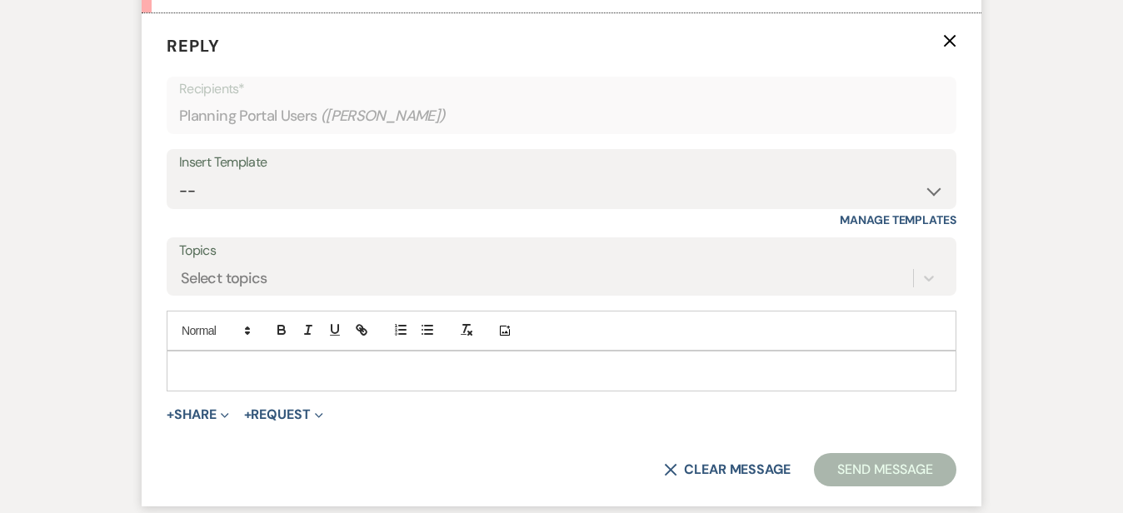
scroll to position [1701, 0]
click at [557, 365] on p at bounding box center [561, 370] width 763 height 18
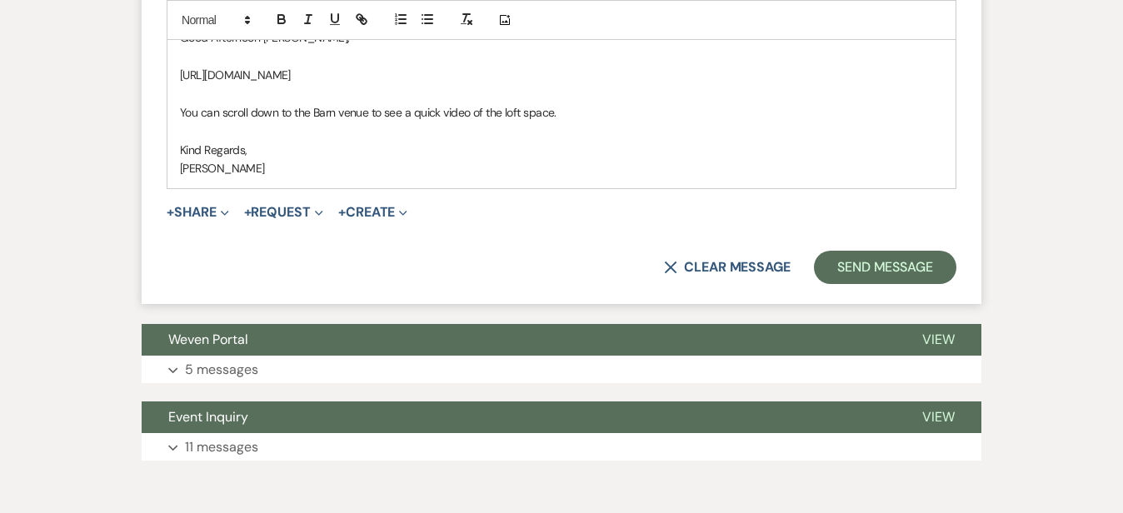
scroll to position [2037, 0]
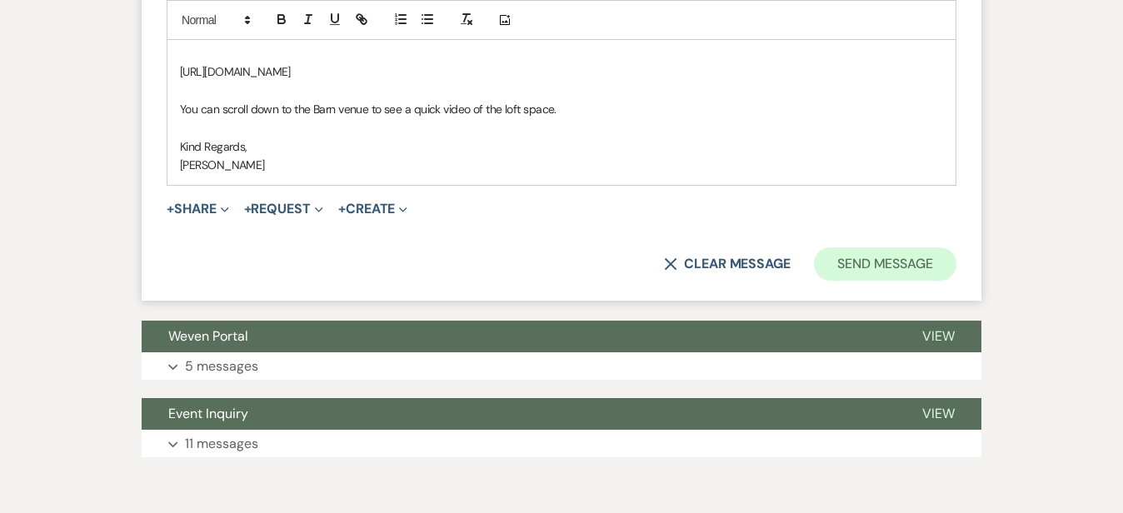
click at [931, 255] on button "Send Message" at bounding box center [885, 263] width 142 height 33
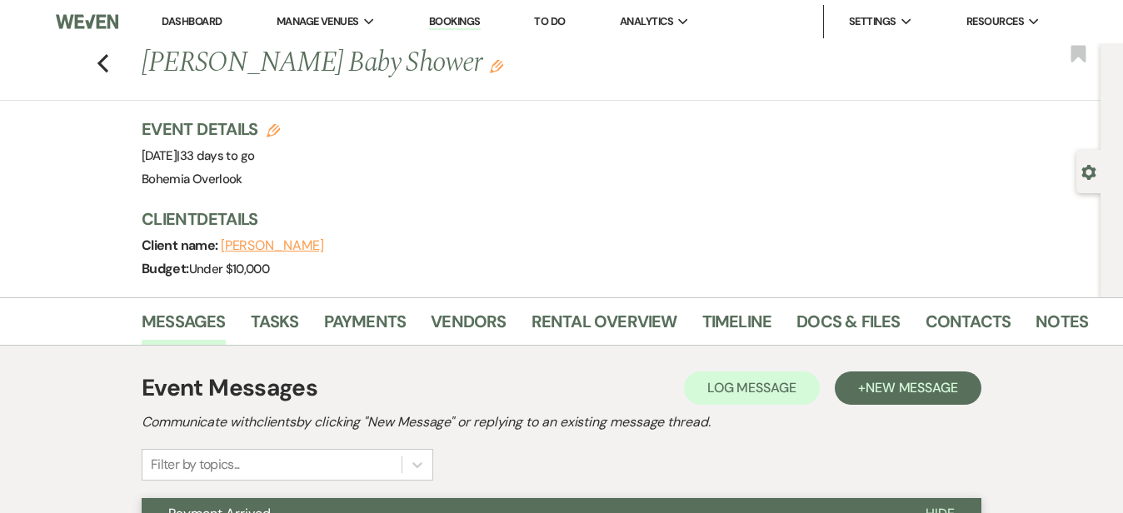
scroll to position [0, 0]
click at [188, 18] on link "Dashboard" at bounding box center [192, 21] width 60 height 14
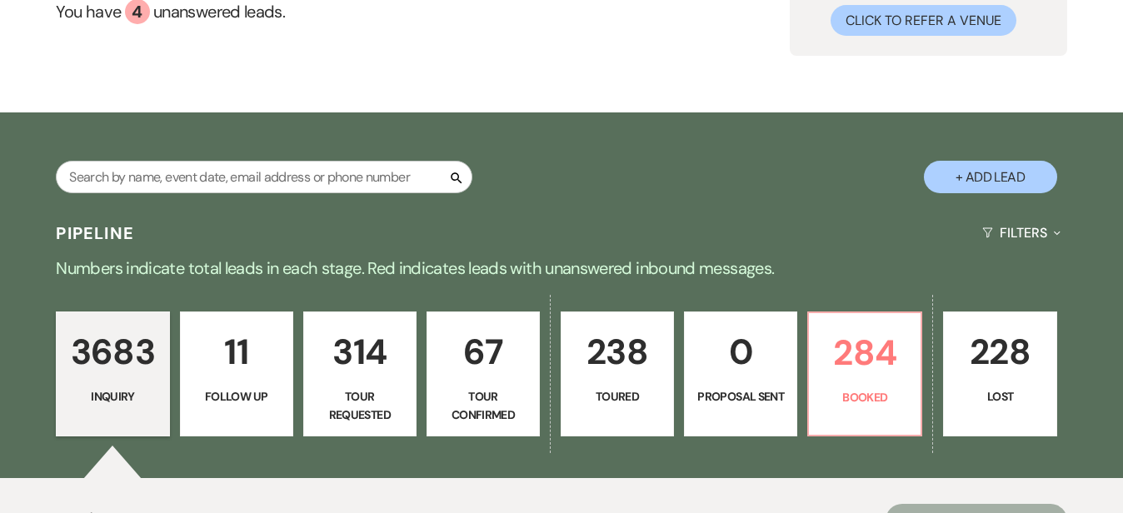
scroll to position [153, 0]
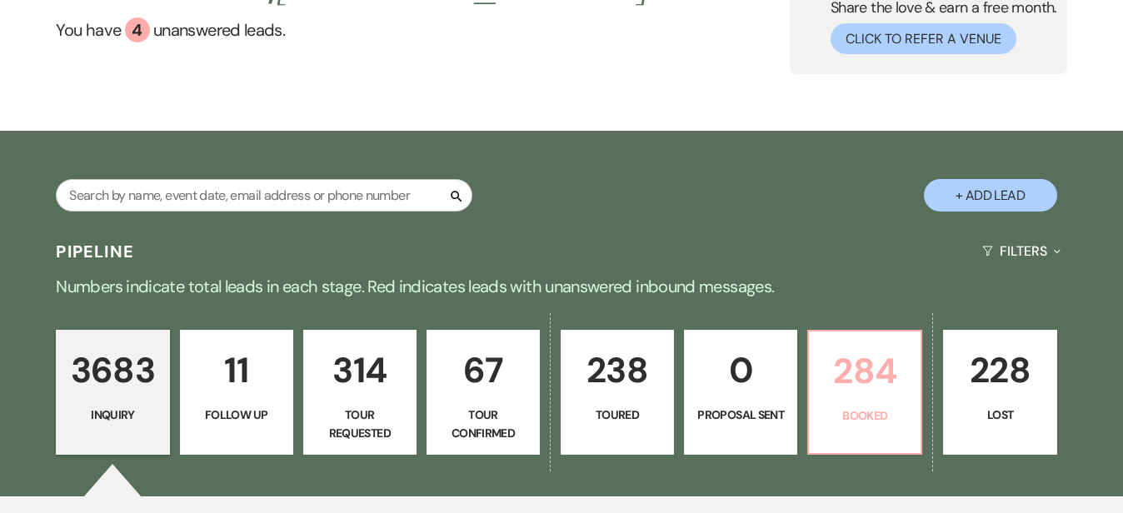
click at [911, 387] on p "284" at bounding box center [865, 371] width 92 height 56
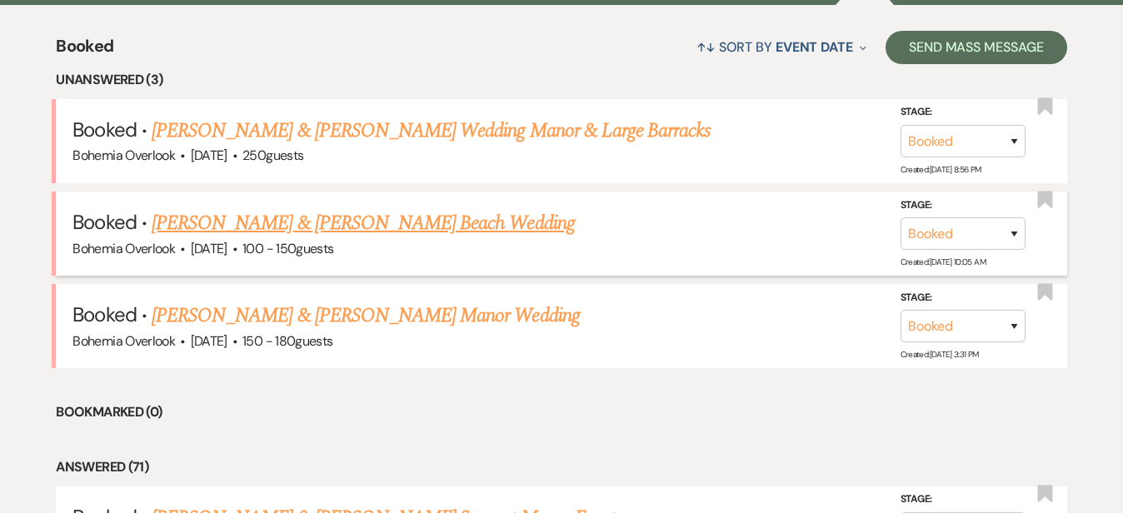
scroll to position [660, 0]
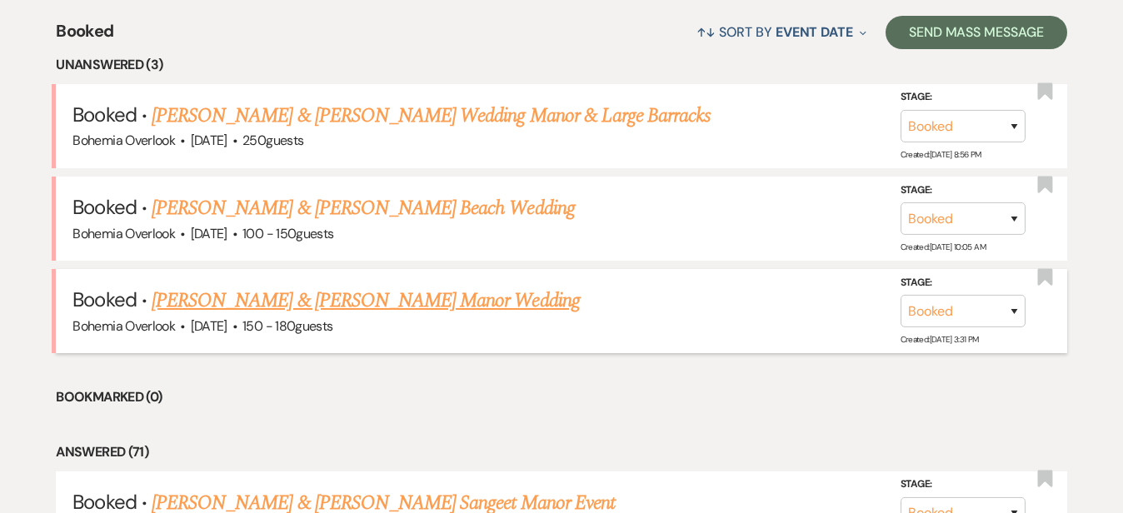
click at [493, 293] on link "Holly Heintz & Joe Coghlan's Manor Wedding" at bounding box center [366, 301] width 428 height 30
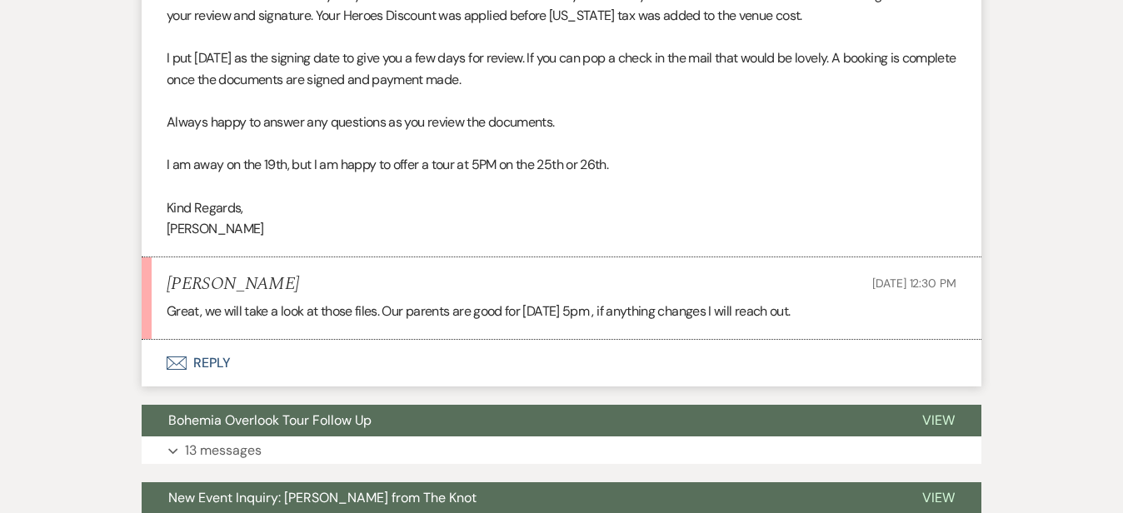
scroll to position [1251, 0]
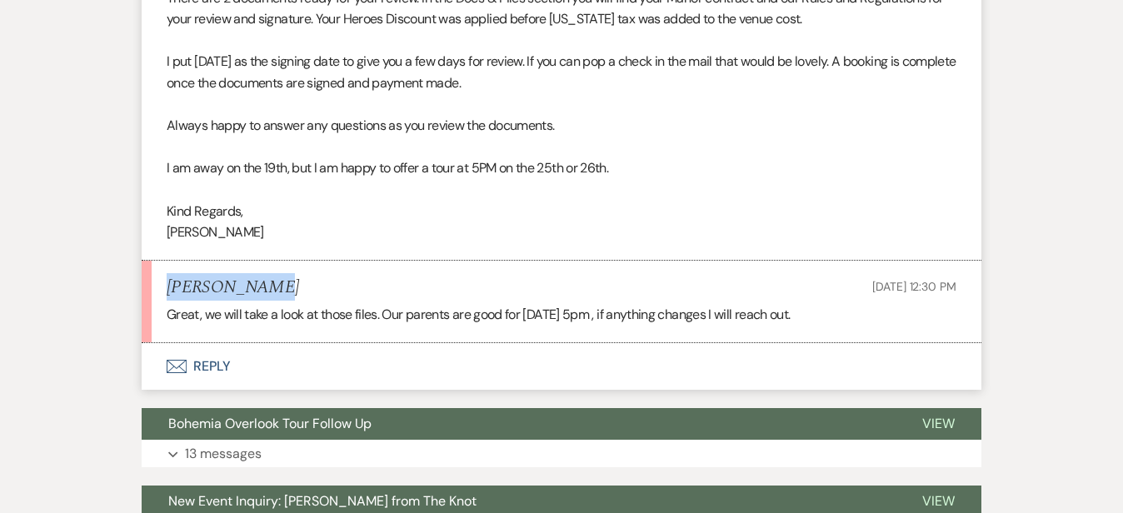
drag, startPoint x: 201, startPoint y: 281, endPoint x: 113, endPoint y: 281, distance: 87.5
click at [167, 281] on div "Holly Heintz Aug 11, 2025, 12:30 PM" at bounding box center [562, 287] width 790 height 21
copy h5 "Holly Heintz"
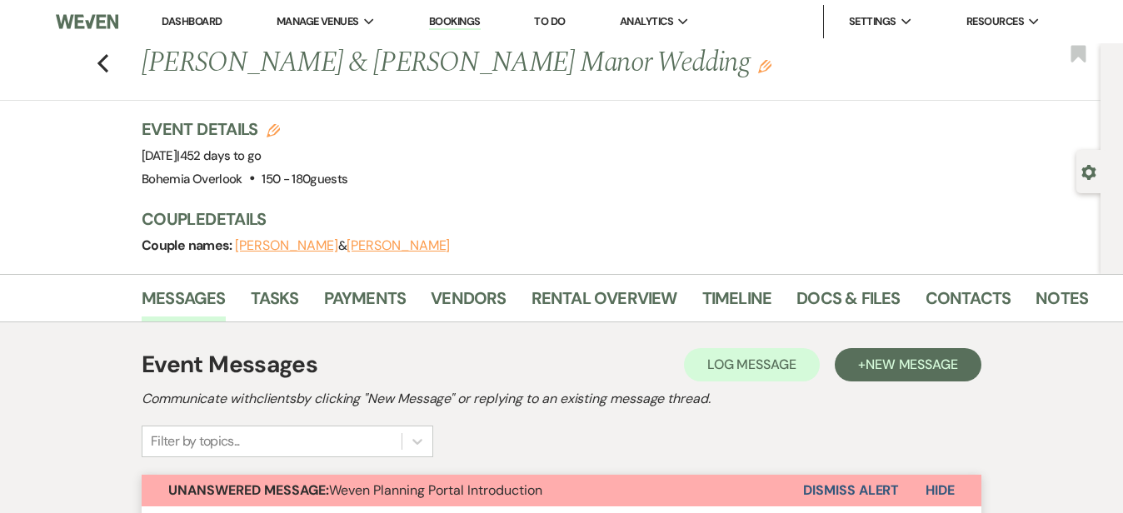
scroll to position [0, 0]
click at [202, 20] on link "Dashboard" at bounding box center [192, 21] width 60 height 14
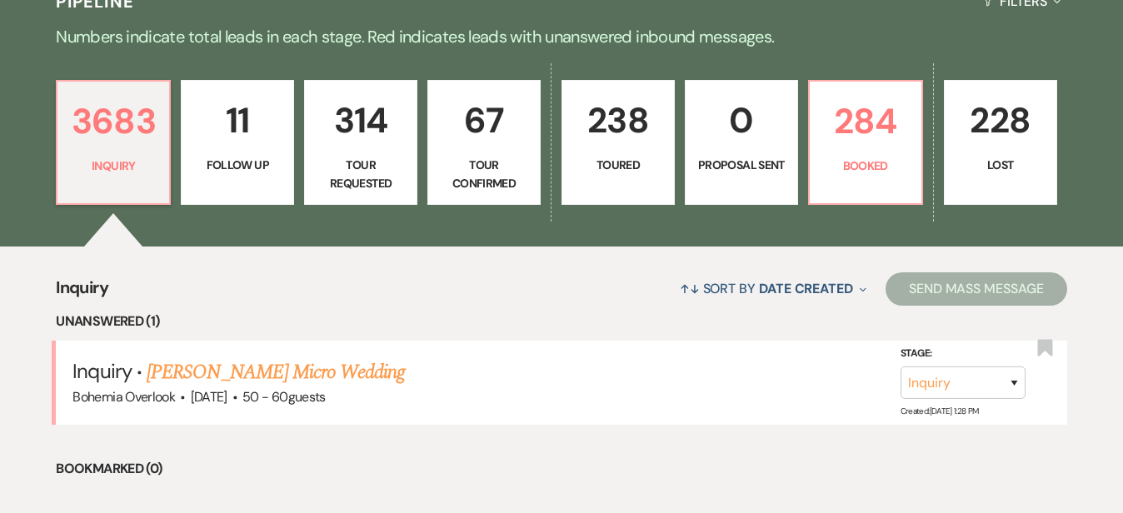
scroll to position [418, 0]
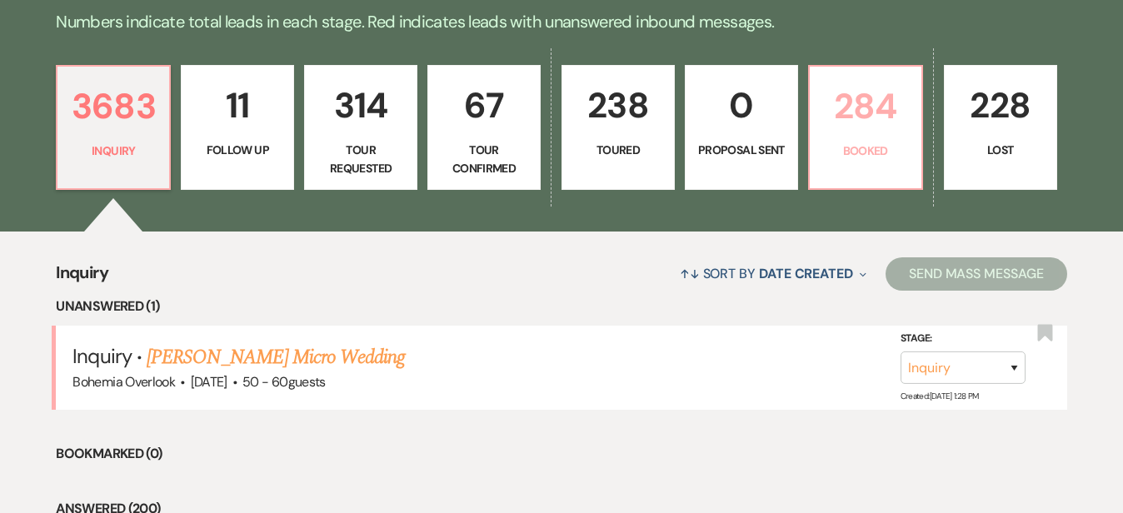
click at [912, 134] on p "284" at bounding box center [866, 106] width 92 height 56
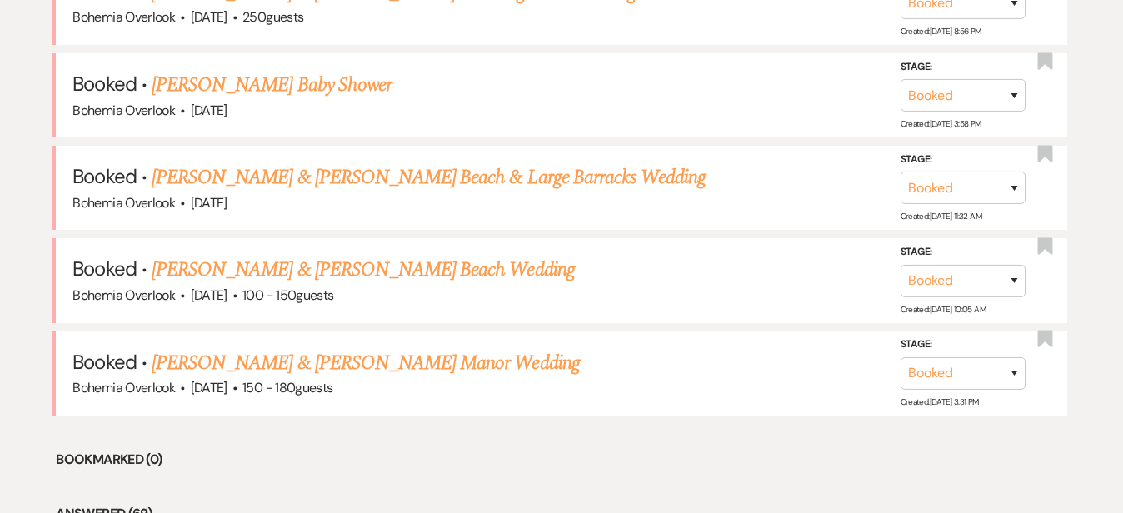
scroll to position [794, 0]
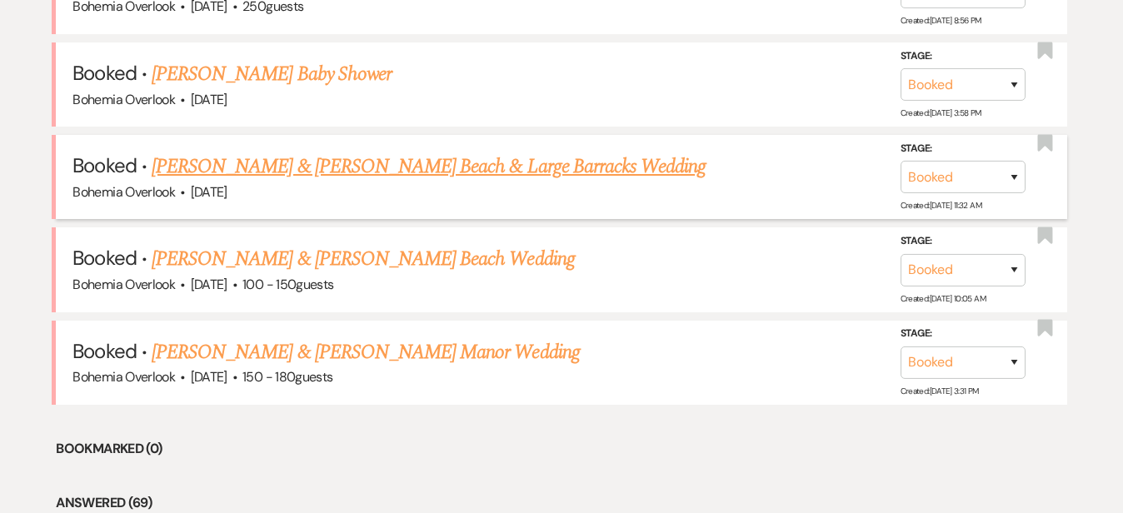
click at [587, 152] on link "Evan Benbow & Taylor Simon's Beach & Large Barracks Wedding" at bounding box center [429, 167] width 554 height 30
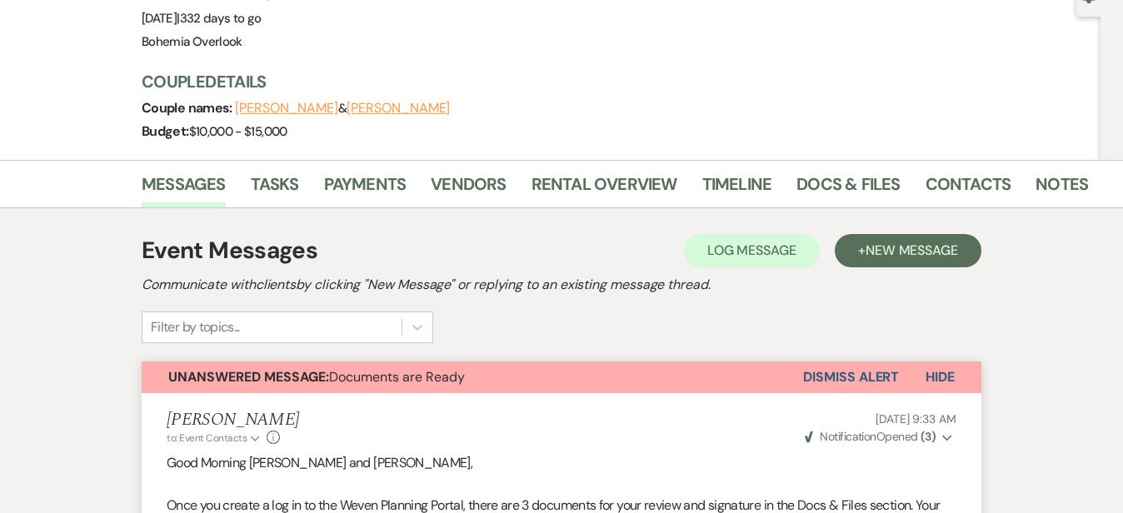
scroll to position [167, 0]
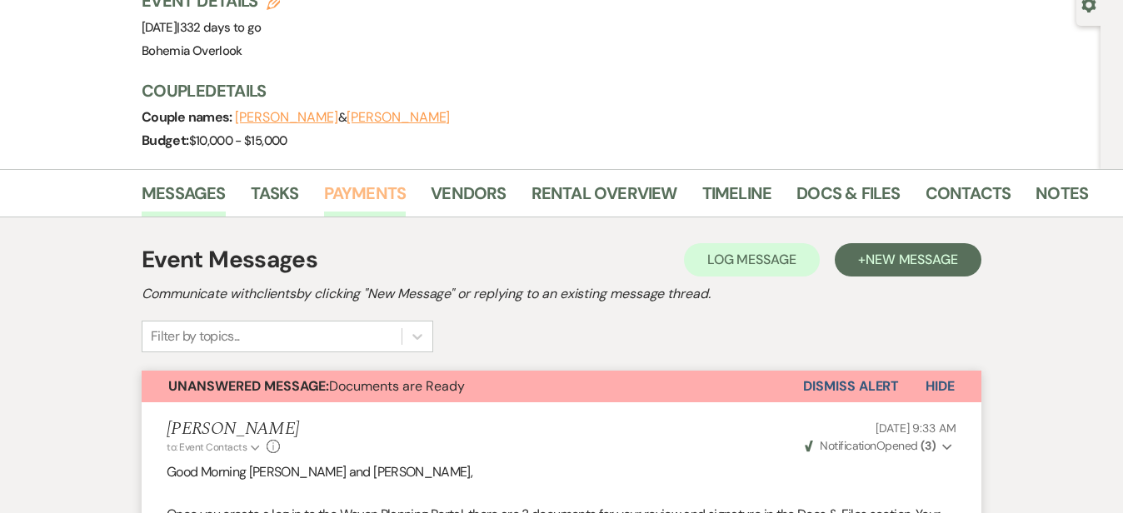
click at [337, 180] on link "Payments" at bounding box center [365, 198] width 82 height 37
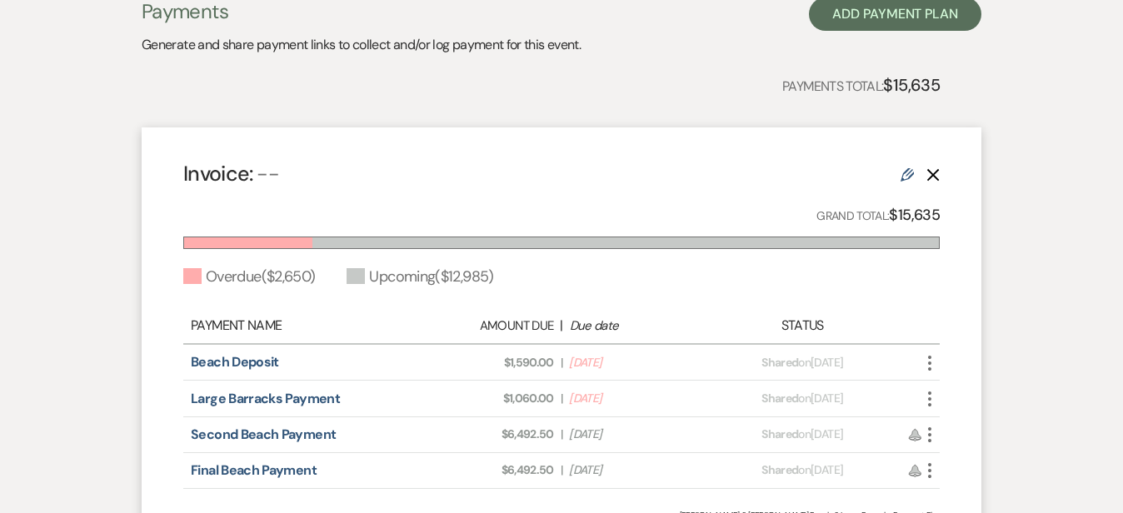
scroll to position [440, 0]
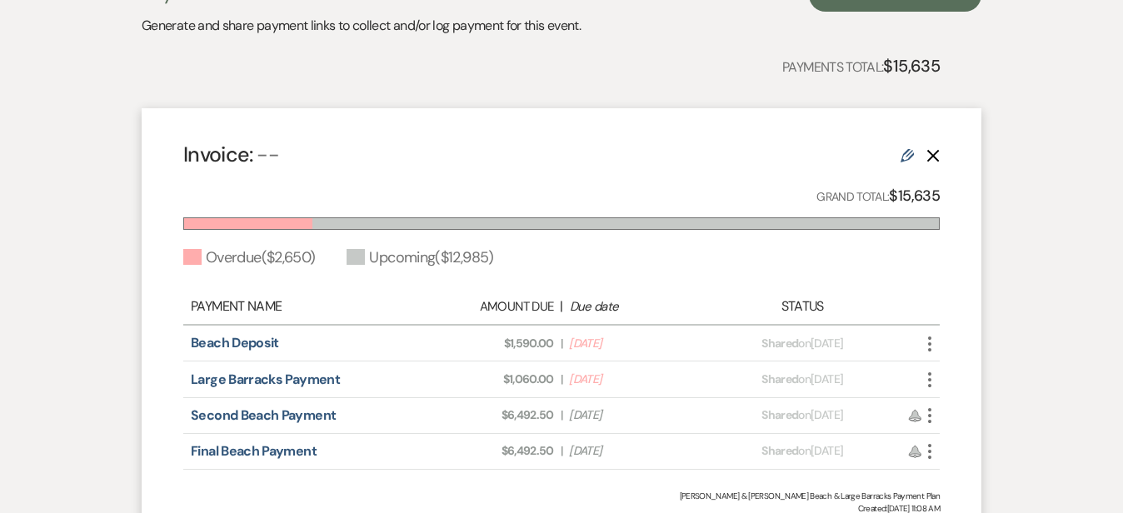
click at [940, 334] on icon "More" at bounding box center [930, 344] width 20 height 20
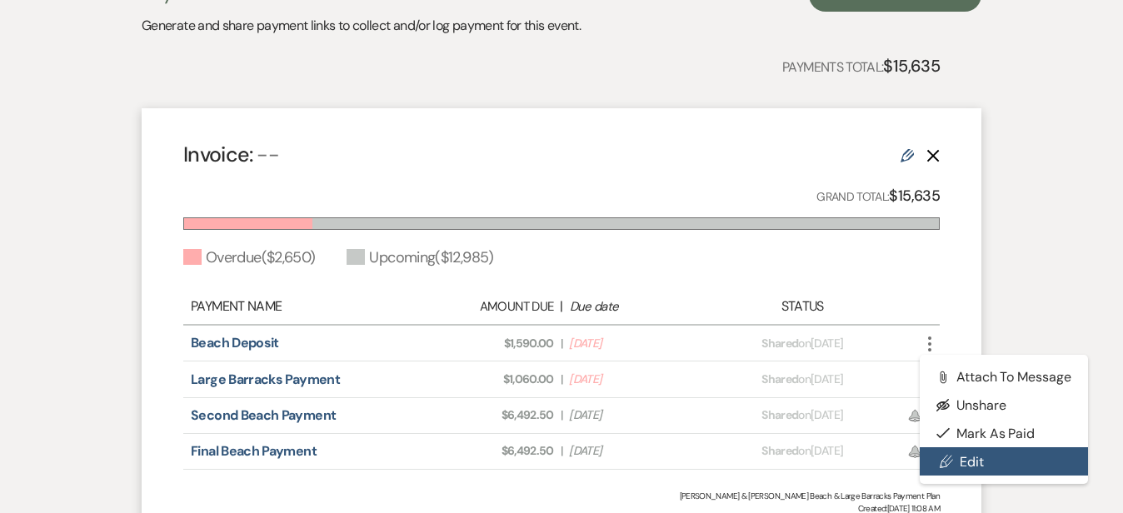
click at [1024, 447] on link "Pencil Edit" at bounding box center [1004, 461] width 168 height 28
select select "2"
select select "flat"
select select "true"
select select "2"
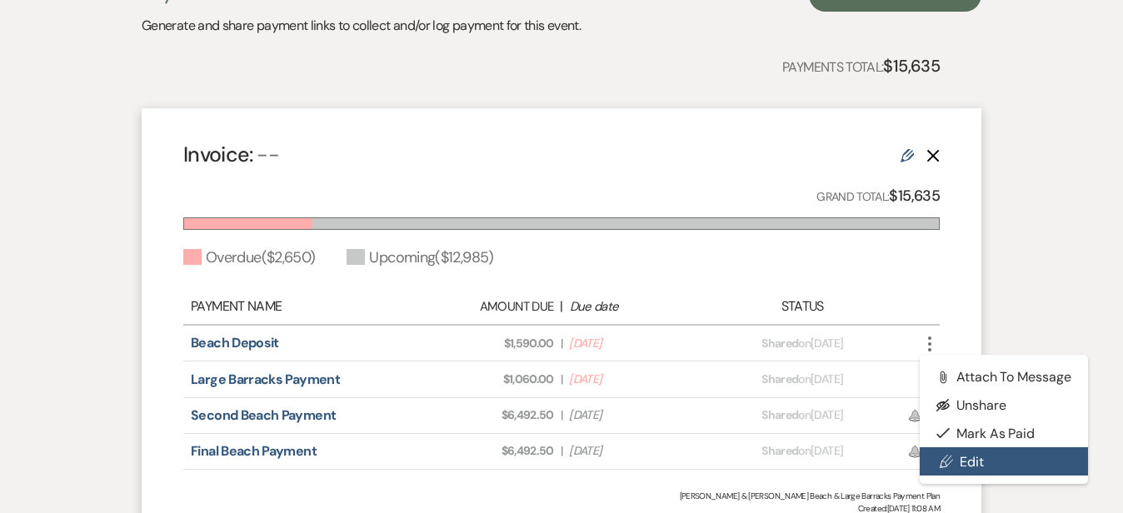
select select "flat"
select select "true"
select select "2"
select select "flat"
select select "true"
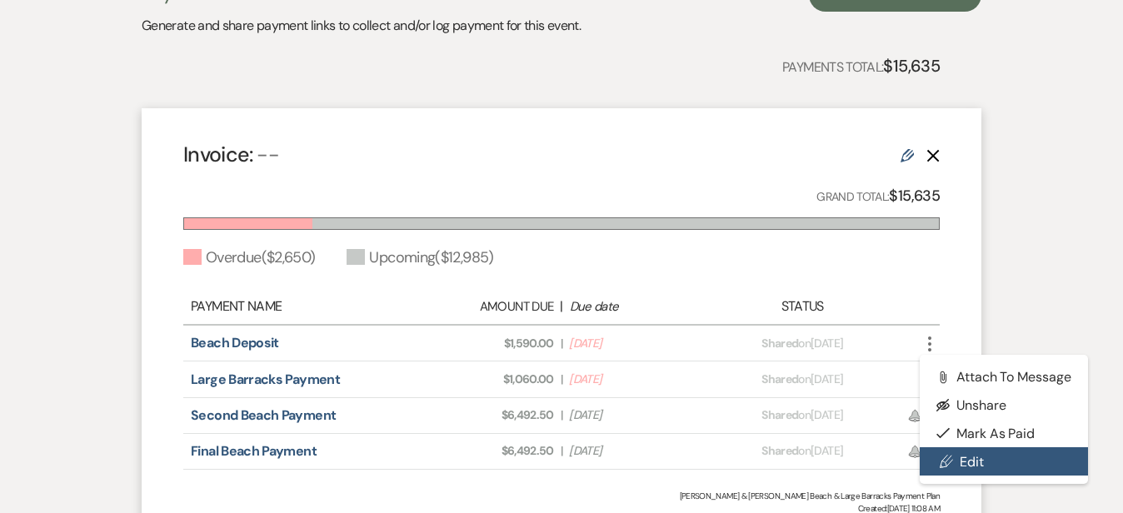
select select "client"
select select "weeks"
select select "2"
select select "flat"
select select "true"
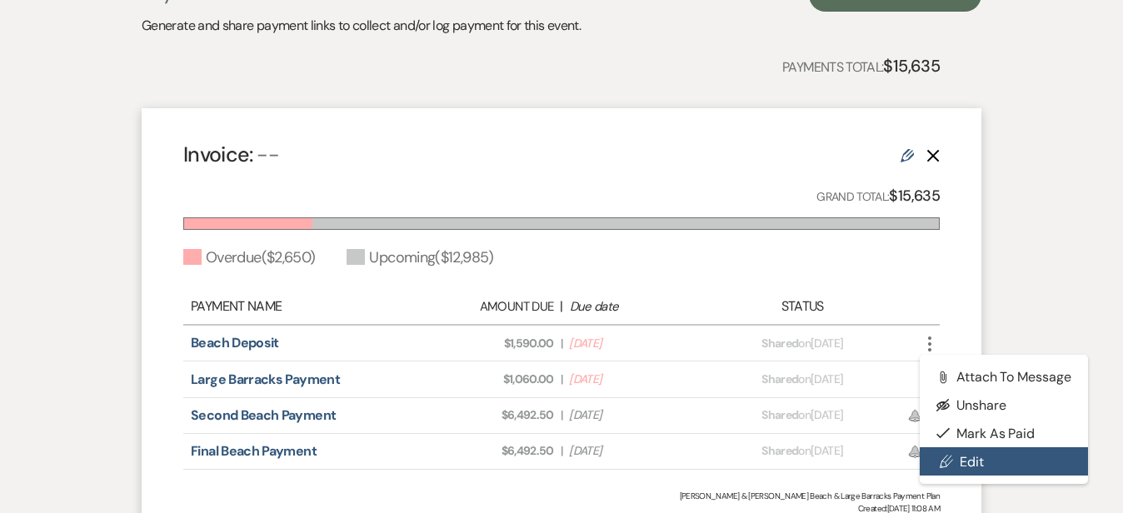
select select "client"
select select "weeks"
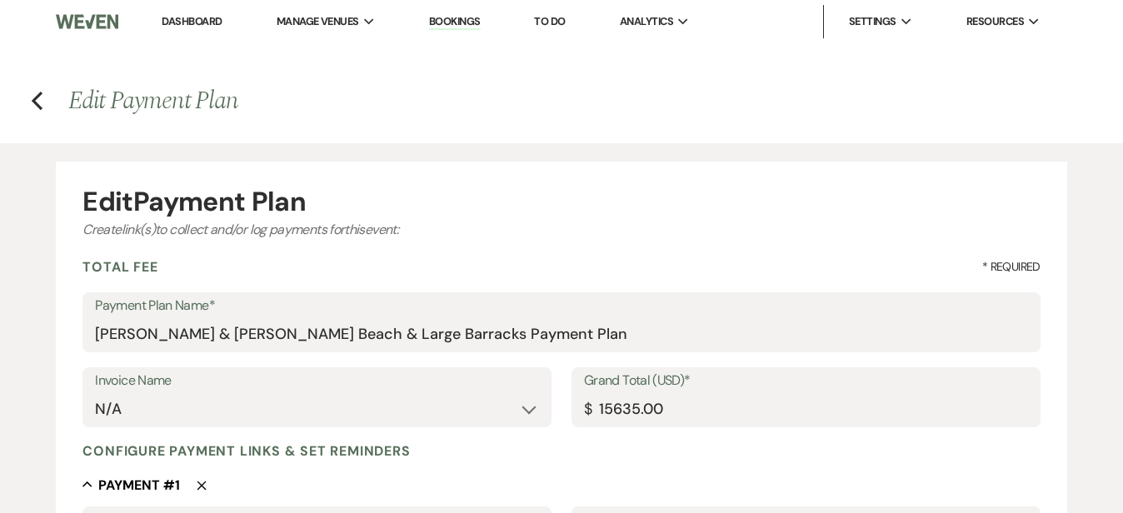
click at [877, 260] on div "Total Fee * Required" at bounding box center [560, 266] width 957 height 17
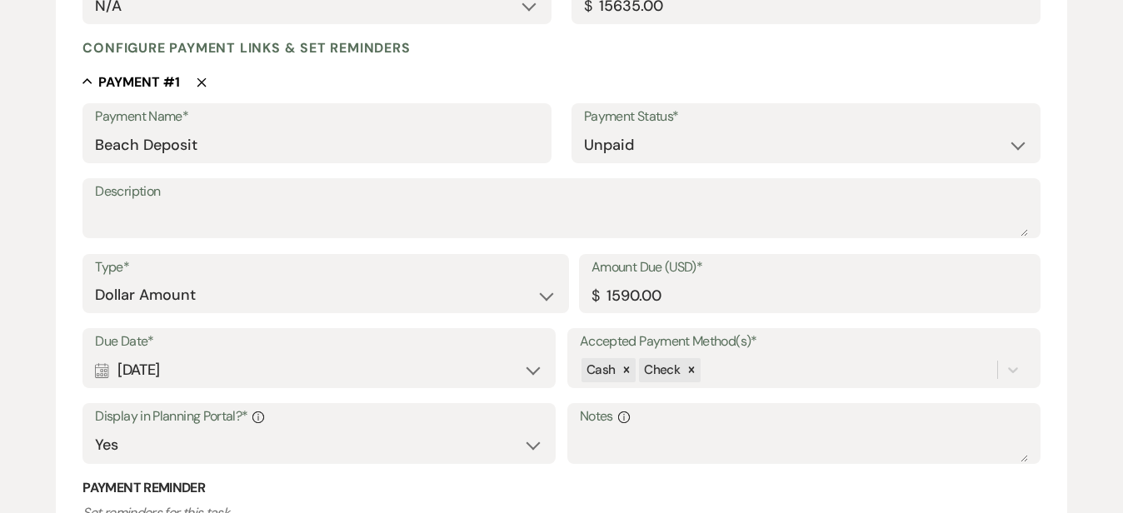
scroll to position [404, 0]
click at [637, 292] on input "1590.00" at bounding box center [810, 294] width 437 height 32
type input "1597.00"
click at [758, 361] on div "Cash Check" at bounding box center [804, 369] width 448 height 32
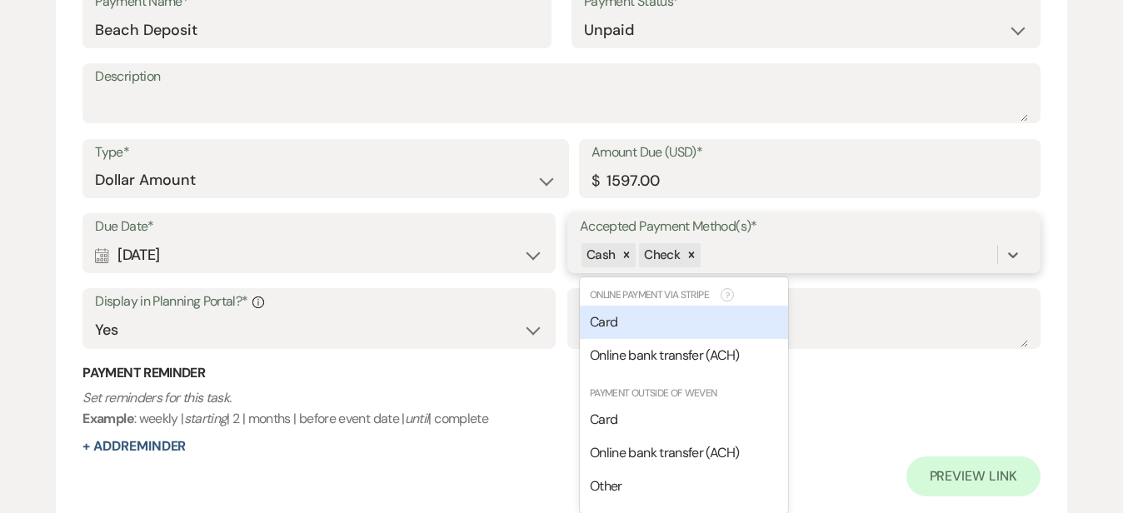
scroll to position [520, 0]
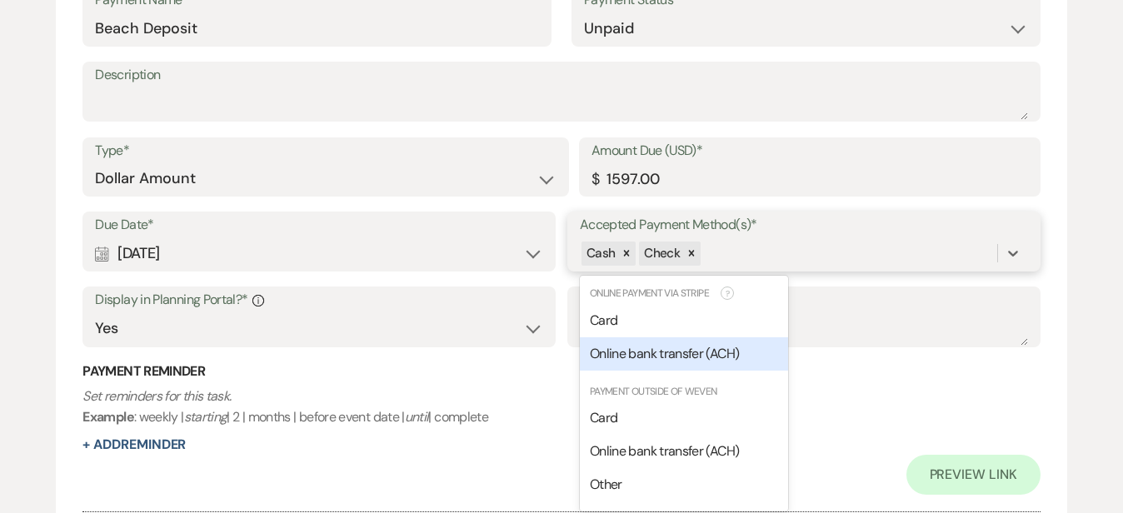
click at [690, 353] on span "Online bank transfer (ACH)" at bounding box center [664, 353] width 149 height 17
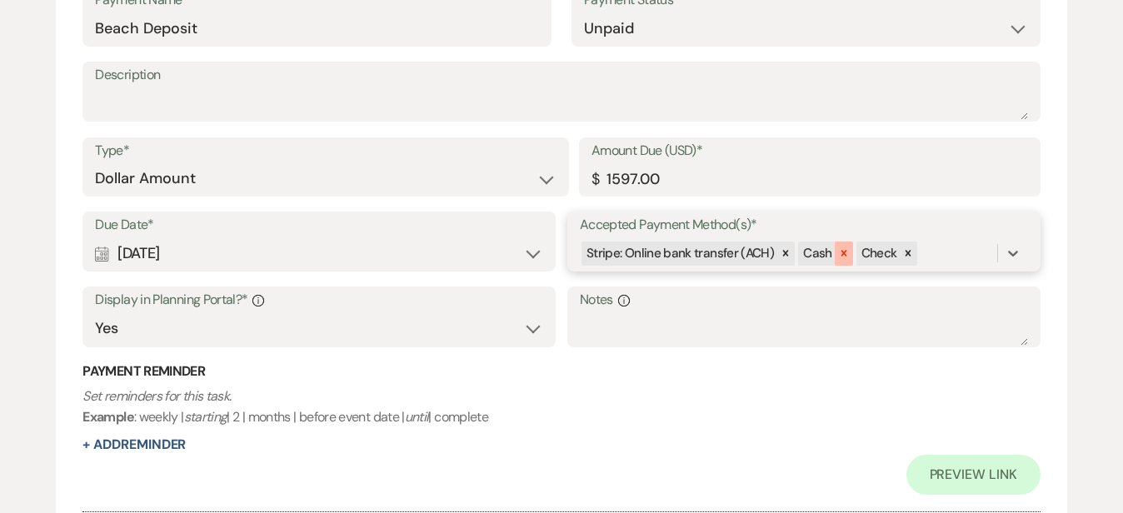
click at [838, 247] on icon at bounding box center [844, 253] width 12 height 12
click at [848, 251] on icon at bounding box center [851, 254] width 6 height 6
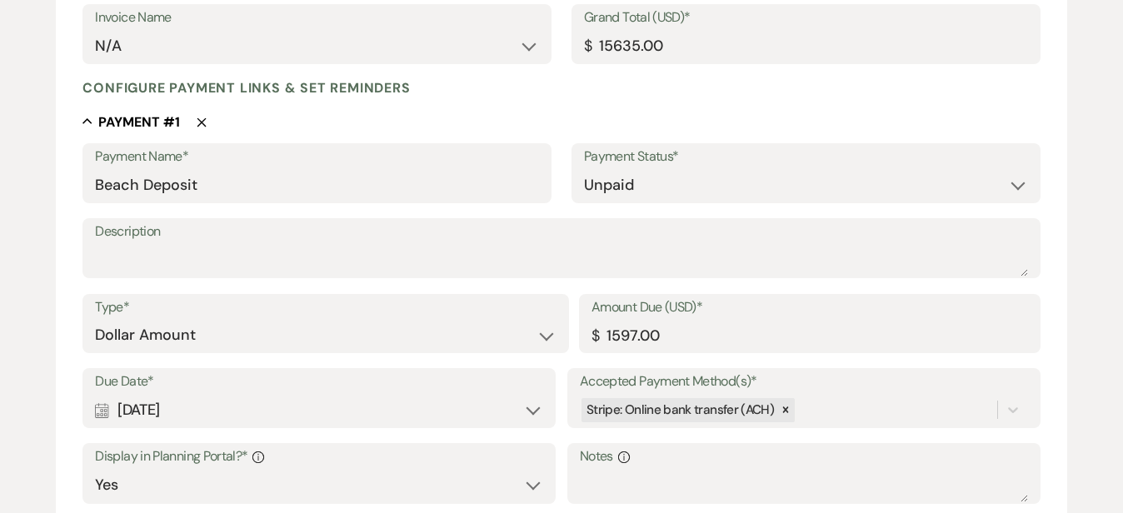
scroll to position [232, 0]
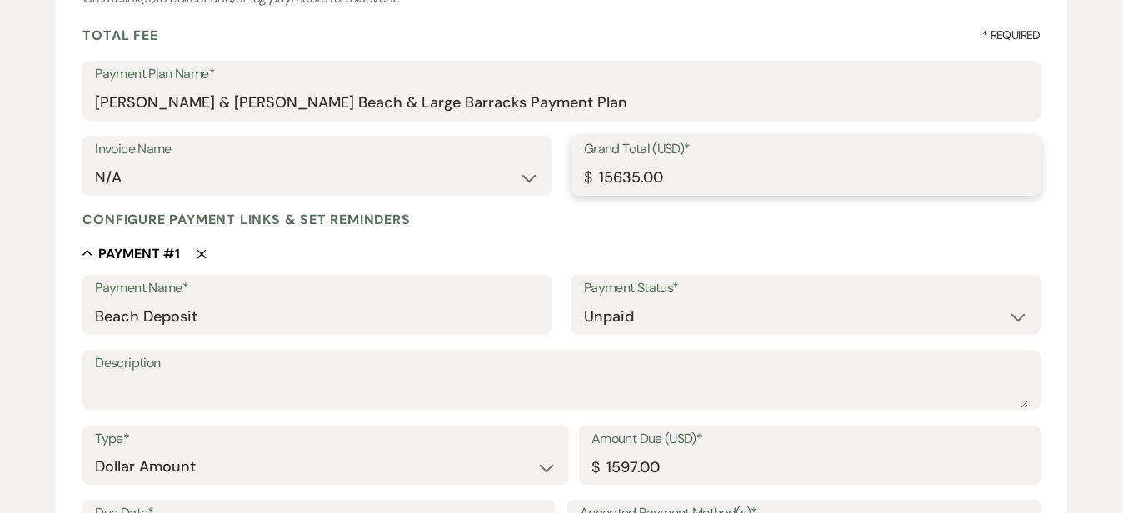
click at [638, 174] on input "15635.00" at bounding box center [806, 178] width 444 height 32
type input "15642.00"
click at [1040, 218] on div "Configure payment links & set reminders" at bounding box center [560, 219] width 957 height 17
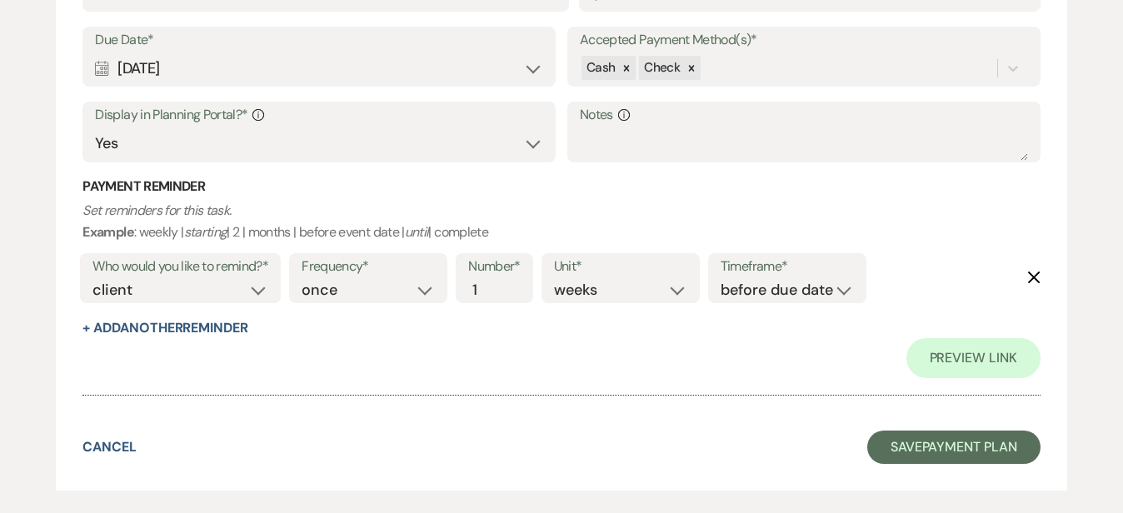
scroll to position [2540, 0]
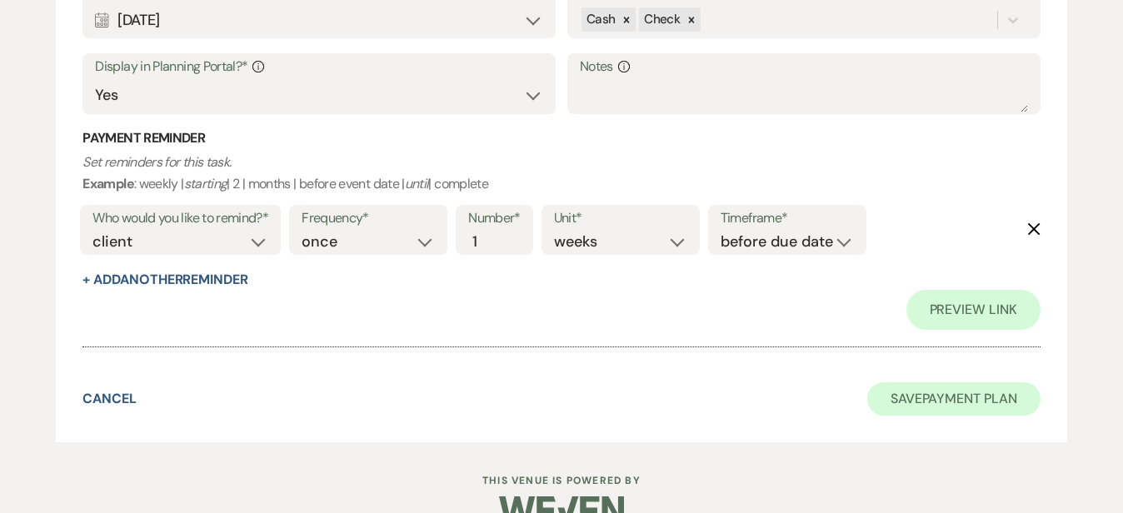
click at [953, 382] on button "Save Payment Plan" at bounding box center [953, 398] width 173 height 33
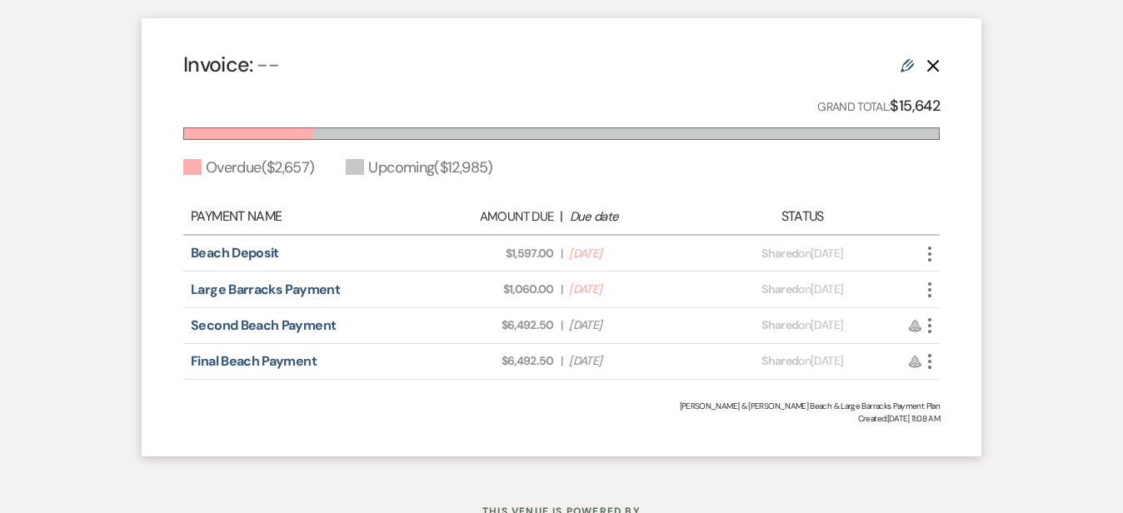
scroll to position [531, 0]
click at [213, 243] on link "Beach Deposit" at bounding box center [235, 251] width 88 height 17
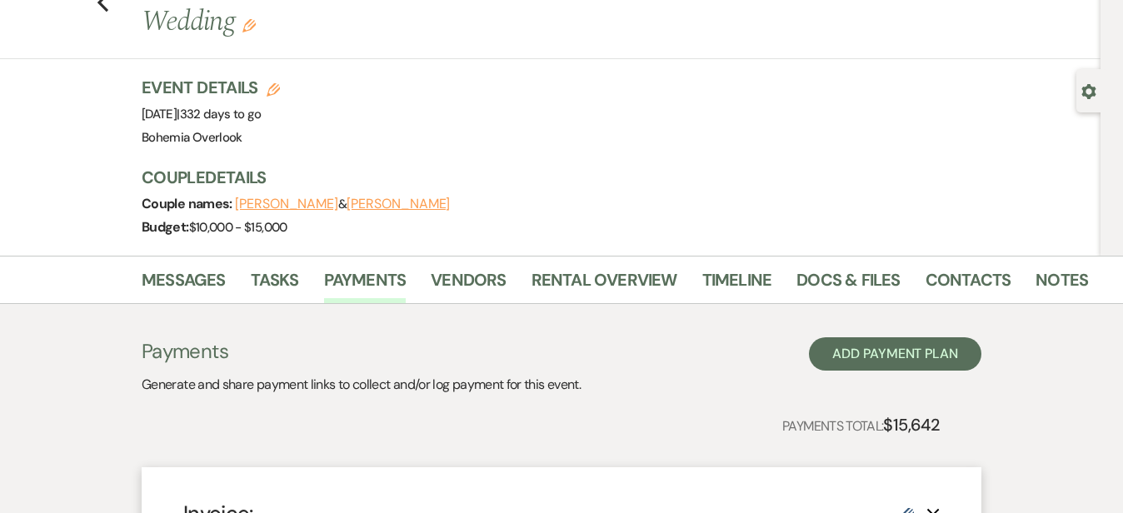
scroll to position [57, 0]
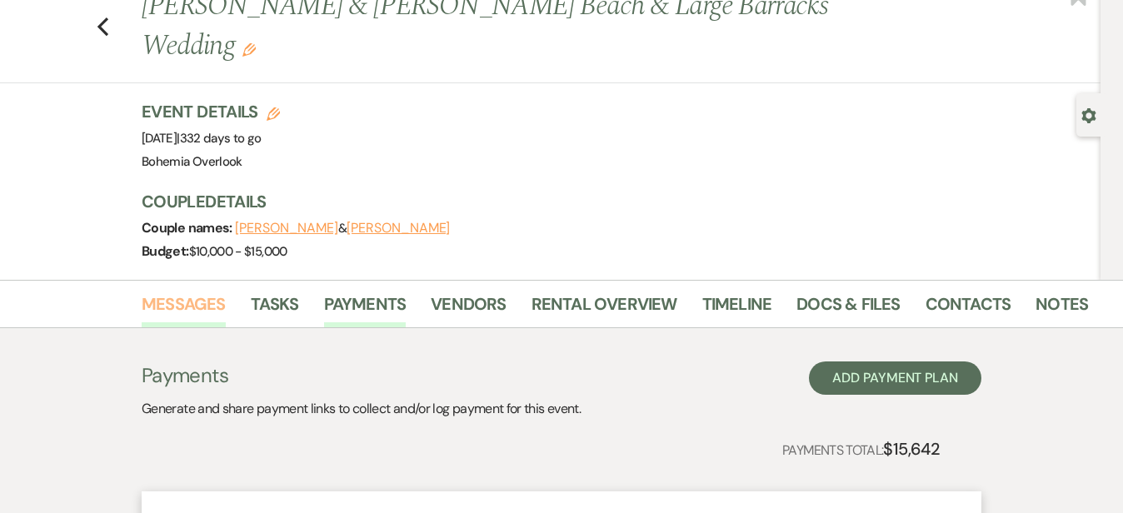
click at [142, 291] on link "Messages" at bounding box center [184, 309] width 84 height 37
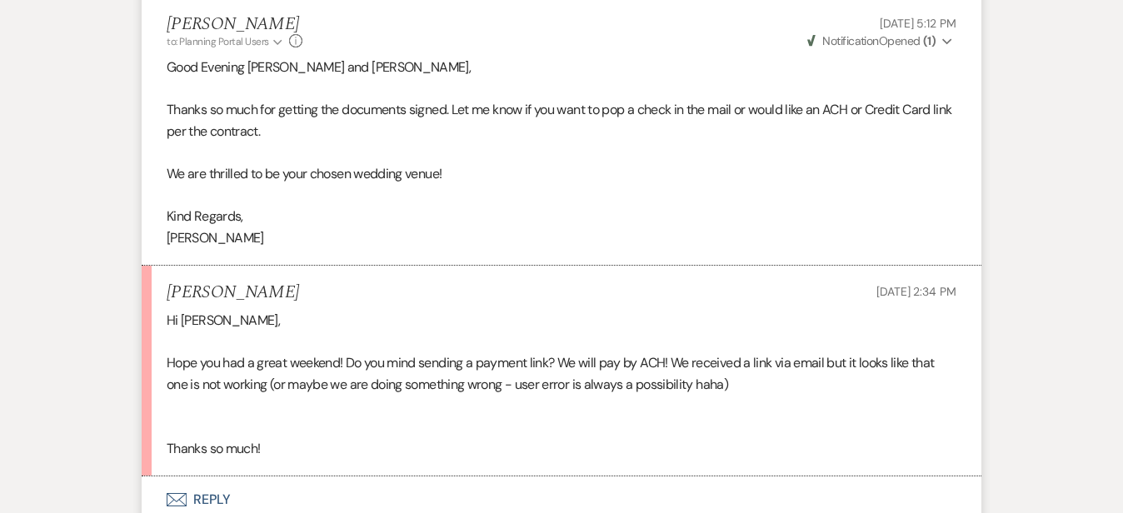
scroll to position [1323, 0]
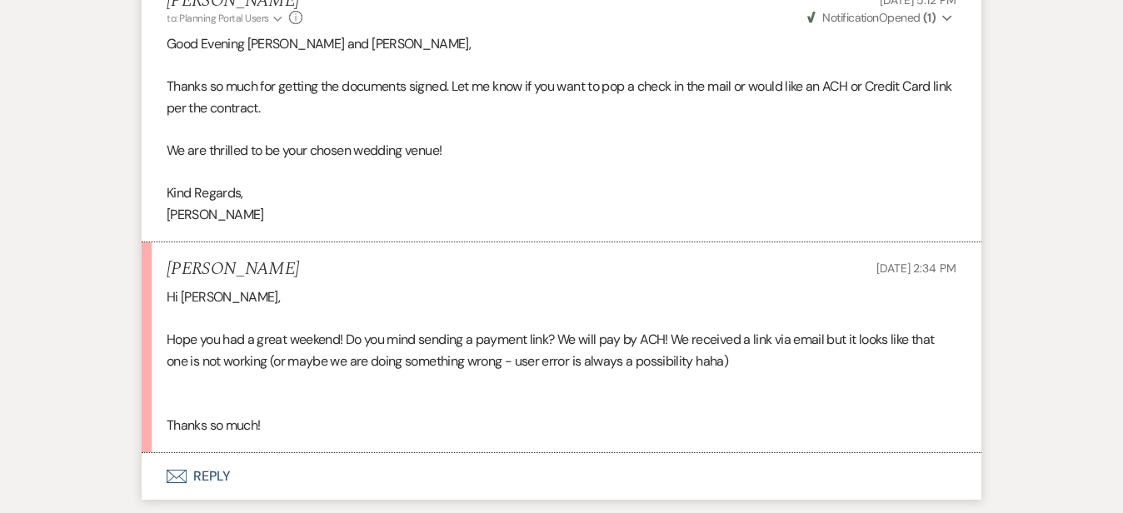
click at [420, 453] on button "Envelope Reply" at bounding box center [562, 476] width 840 height 47
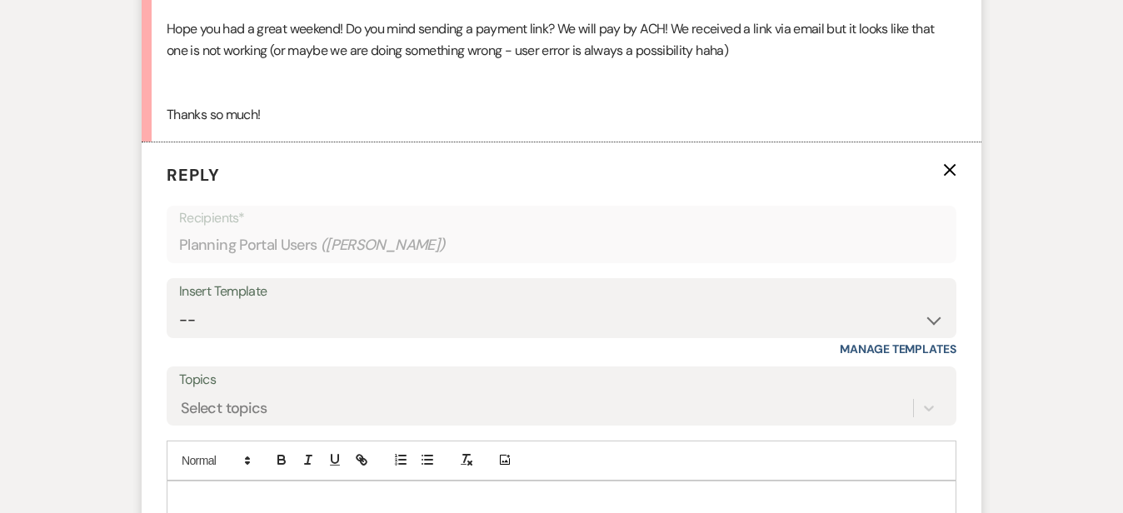
scroll to position [1681, 0]
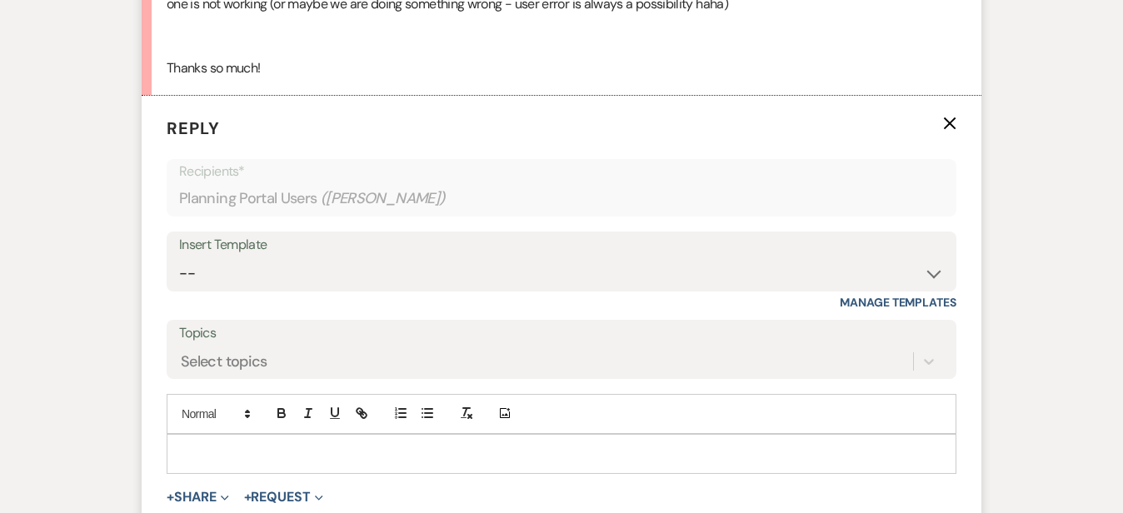
click at [427, 445] on p at bounding box center [561, 454] width 763 height 18
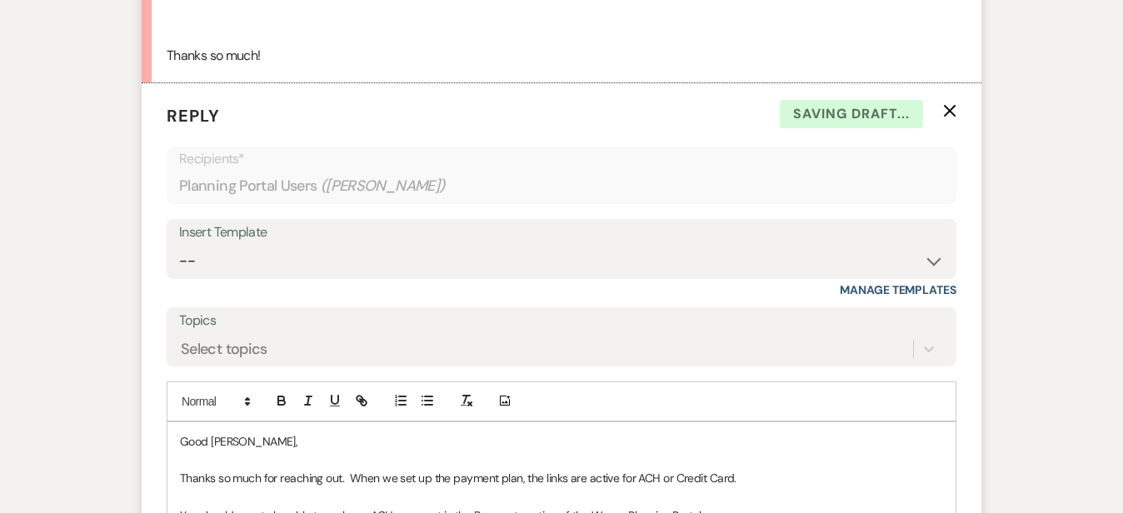
scroll to position [1961, 0]
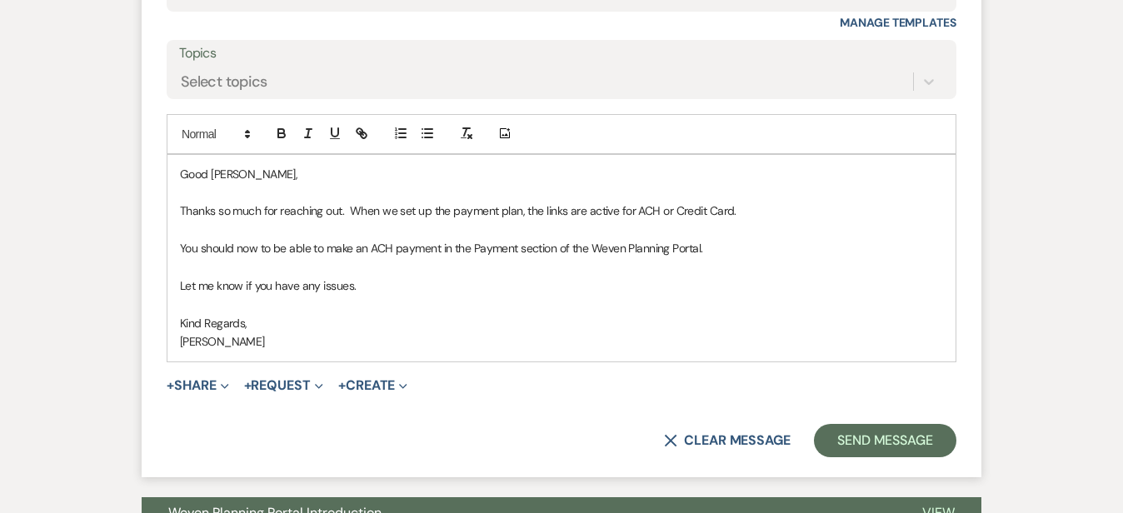
click at [548, 202] on p "Thanks so much for reaching out. When we set up the payment plan, the links are…" at bounding box center [561, 211] width 763 height 18
click at [815, 202] on p "Thanks so much for reaching out. When we set up the payment plan, the links are…" at bounding box center [561, 211] width 763 height 18
click at [955, 424] on button "Send Message" at bounding box center [885, 440] width 142 height 33
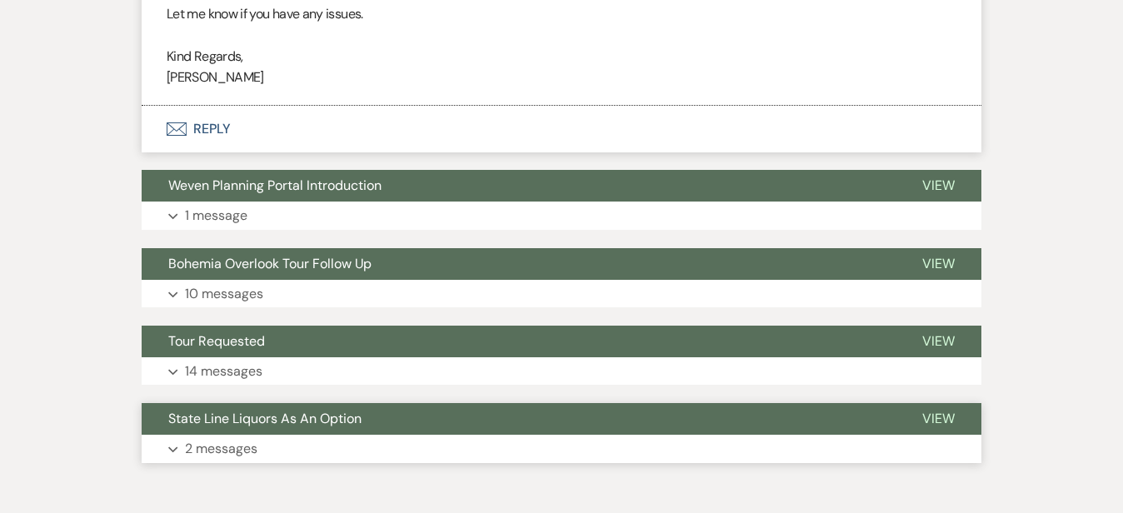
scroll to position [1951, 0]
